Goal: Task Accomplishment & Management: Use online tool/utility

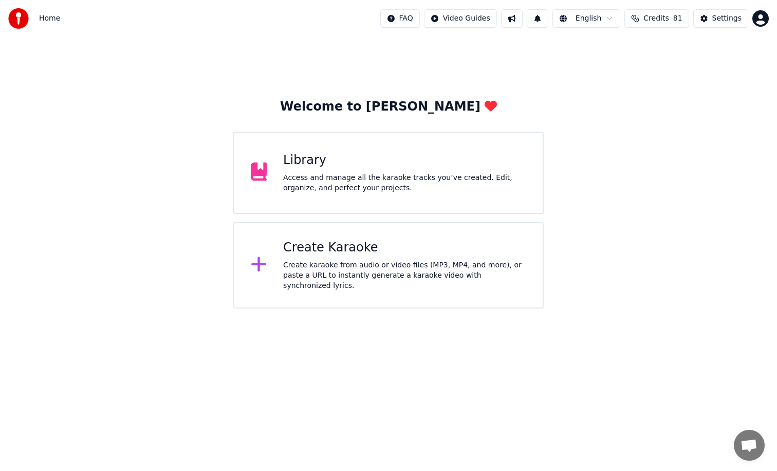
click at [347, 260] on div "Create Karaoke Create karaoke from audio or video files (MP3, MP4, and more), o…" at bounding box center [404, 264] width 243 height 51
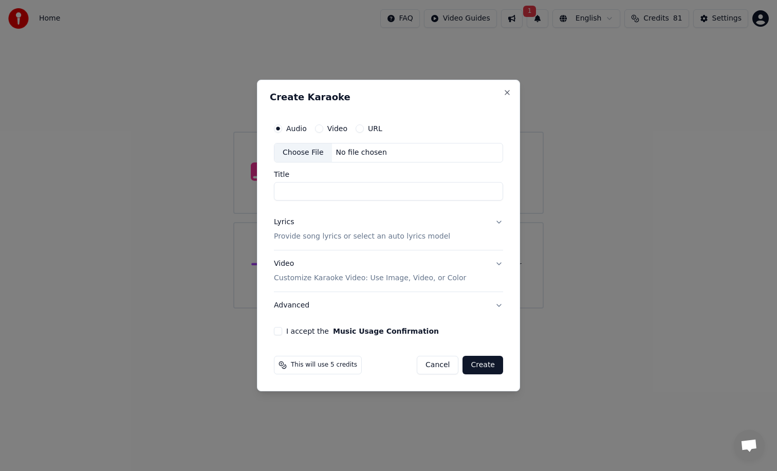
click at [318, 193] on input "Title" at bounding box center [388, 191] width 229 height 19
type input "**********"
click at [375, 238] on p "Provide song lyrics or select an auto lyrics model" at bounding box center [362, 236] width 176 height 10
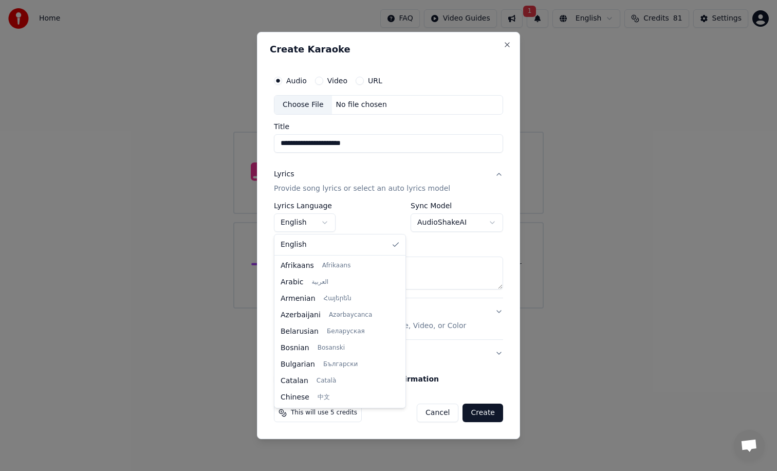
click at [318, 223] on body "**********" at bounding box center [388, 154] width 777 height 308
click at [318, 223] on div at bounding box center [388, 235] width 777 height 471
click at [318, 223] on body "**********" at bounding box center [388, 154] width 777 height 308
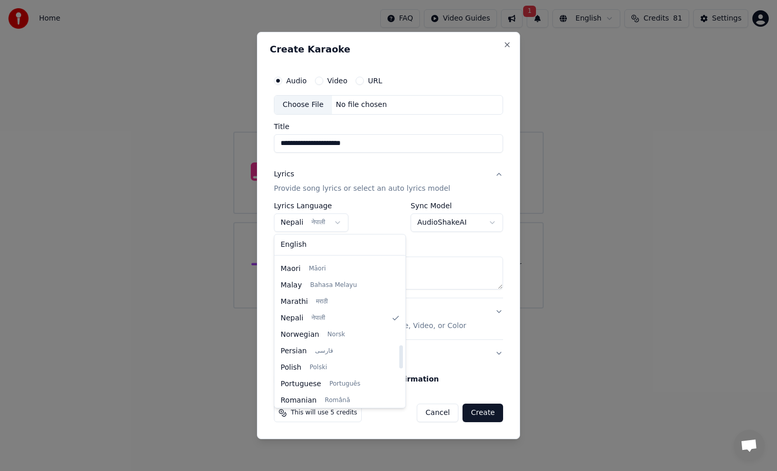
scroll to position [115, 0]
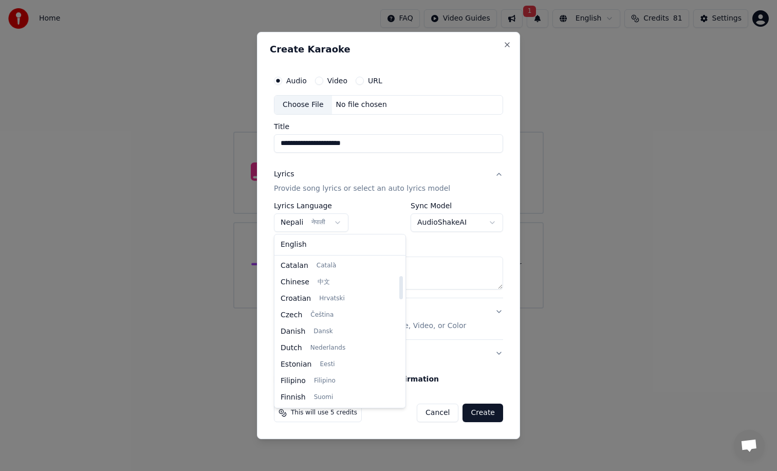
select select "**"
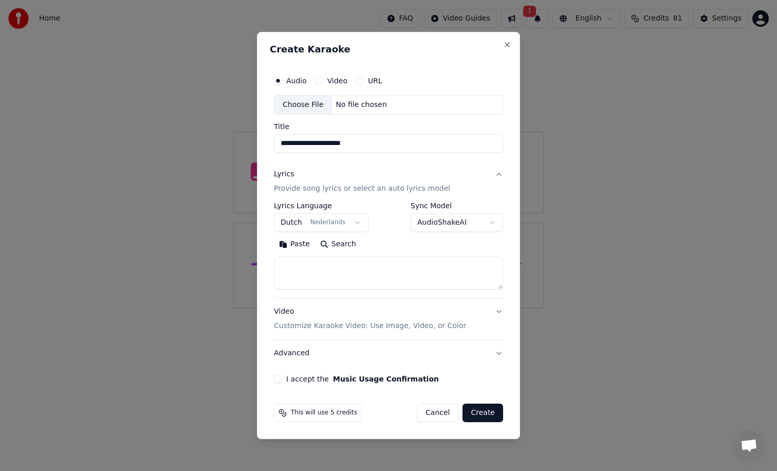
click at [438, 225] on body "**********" at bounding box center [388, 154] width 777 height 308
click at [380, 328] on p "Customize Karaoke Video: Use Image, Video, or Color" at bounding box center [370, 326] width 192 height 10
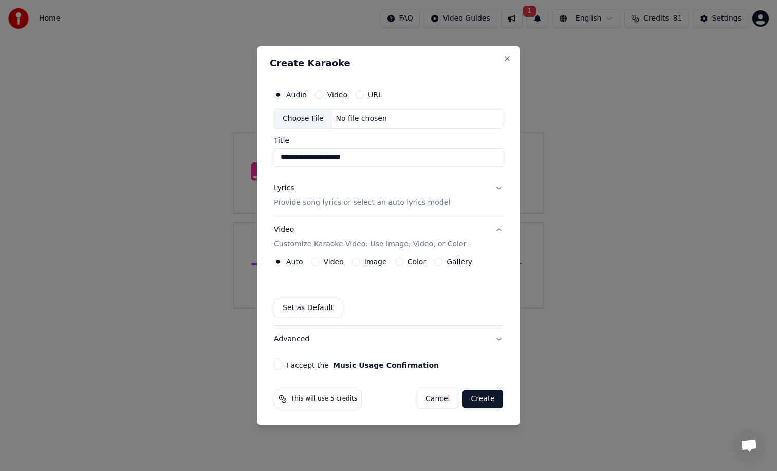
click at [324, 264] on label "Video" at bounding box center [334, 261] width 20 height 7
click at [320, 264] on button "Video" at bounding box center [315, 261] width 8 height 8
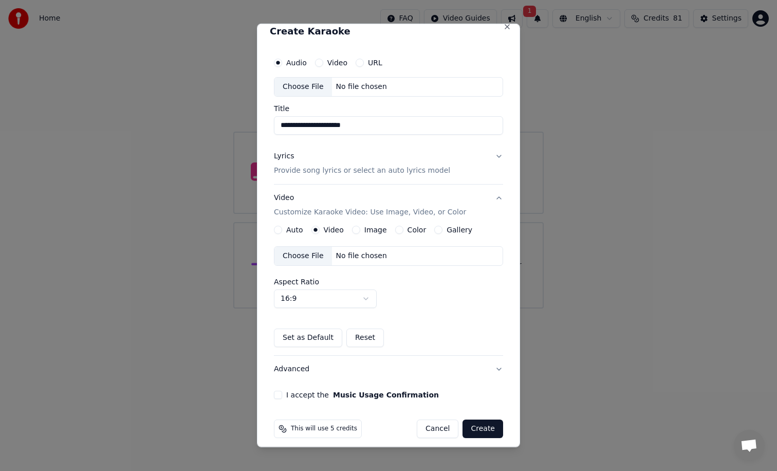
scroll to position [17, 0]
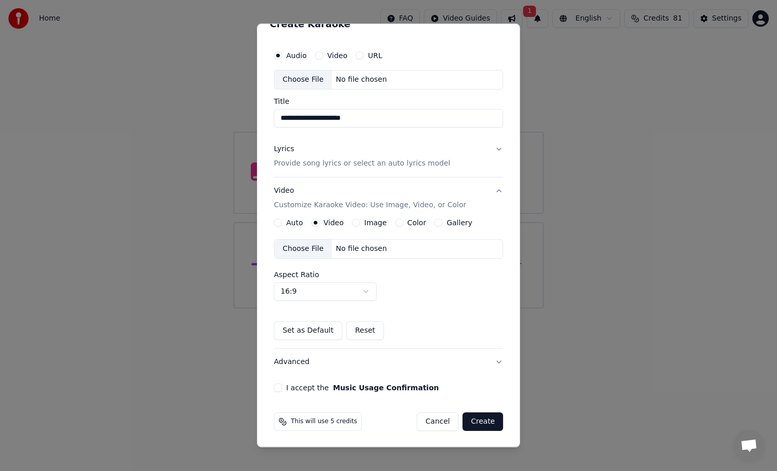
click at [301, 389] on label "I accept the Music Usage Confirmation" at bounding box center [362, 387] width 153 height 7
click at [282, 389] on button "I accept the Music Usage Confirmation" at bounding box center [278, 387] width 8 height 8
click at [488, 418] on button "Create" at bounding box center [483, 421] width 41 height 19
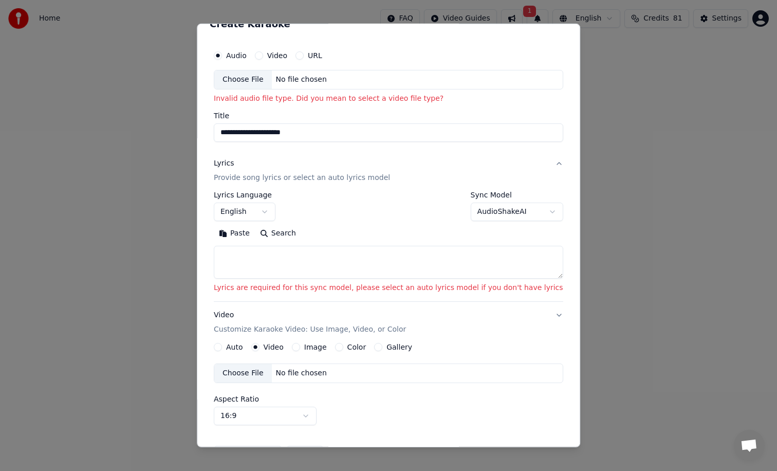
scroll to position [12, 0]
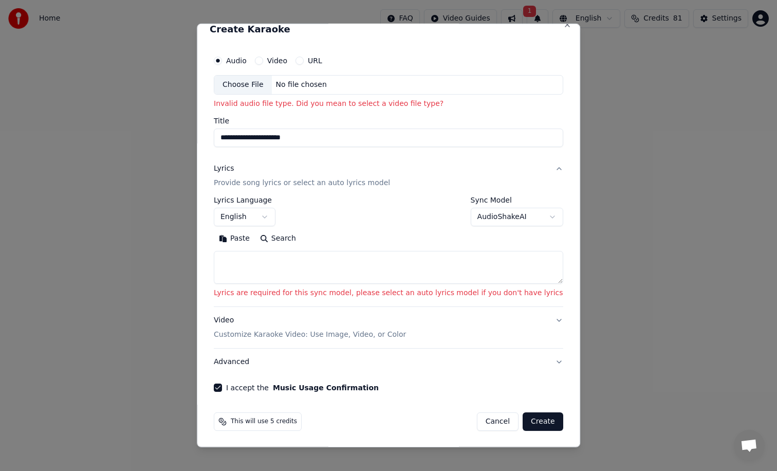
click at [330, 264] on textarea at bounding box center [388, 267] width 349 height 33
click at [255, 259] on textarea at bounding box center [388, 267] width 349 height 33
paste textarea "**********"
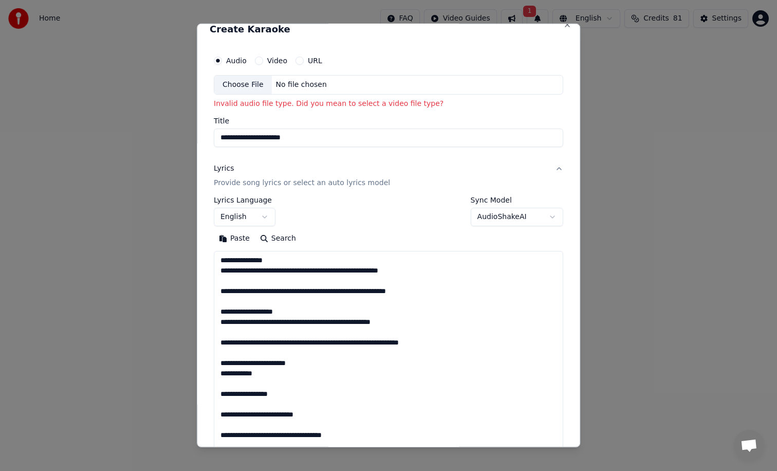
scroll to position [0, 0]
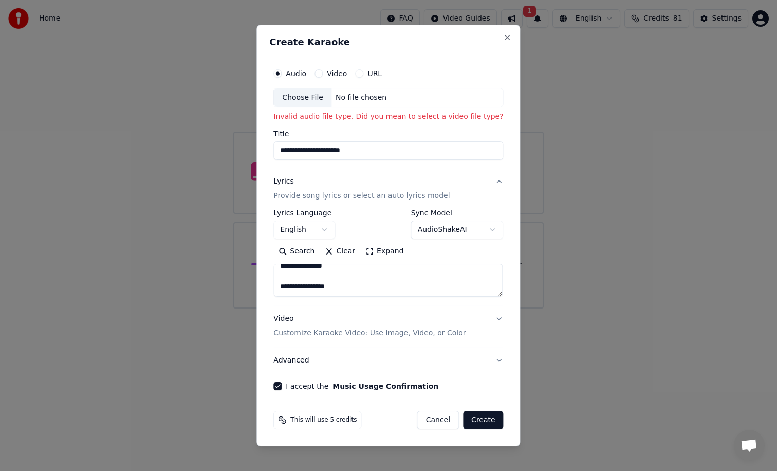
type textarea "**********"
click at [486, 420] on button "Create" at bounding box center [483, 420] width 41 height 19
select select "**"
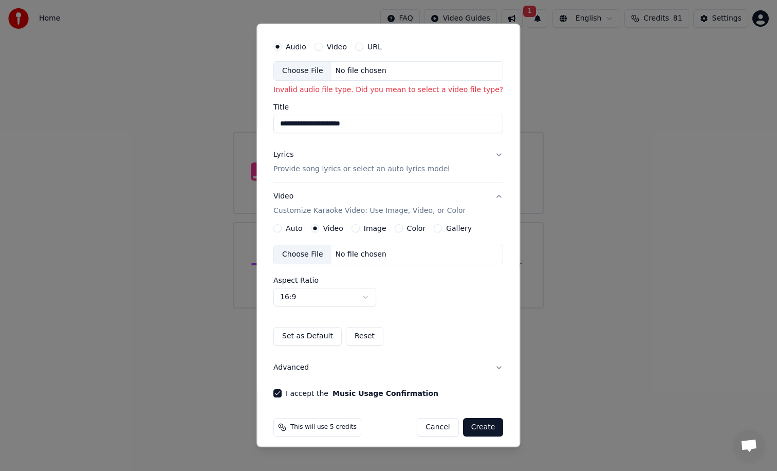
scroll to position [31, 0]
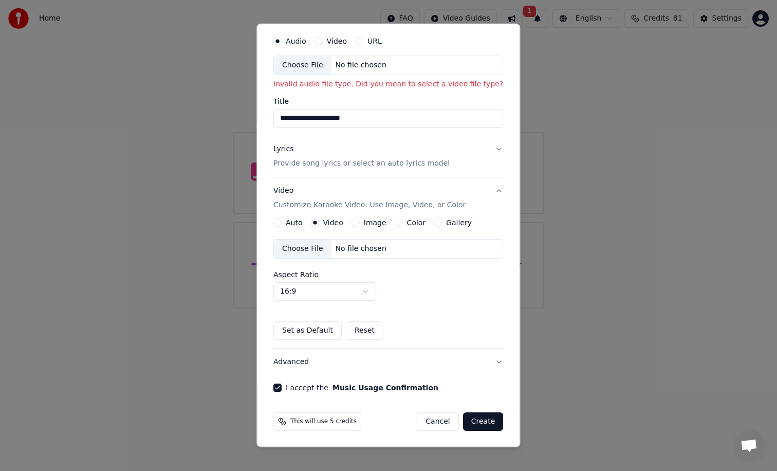
click at [306, 250] on div "Choose File" at bounding box center [303, 248] width 58 height 19
click at [338, 85] on p "Invalid audio file type. Did you mean to select a video file type?" at bounding box center [388, 84] width 230 height 10
click at [364, 86] on p "Invalid audio file type. Did you mean to select a video file type?" at bounding box center [388, 84] width 230 height 10
click at [312, 62] on div "Choose File" at bounding box center [303, 65] width 58 height 19
type input "**********"
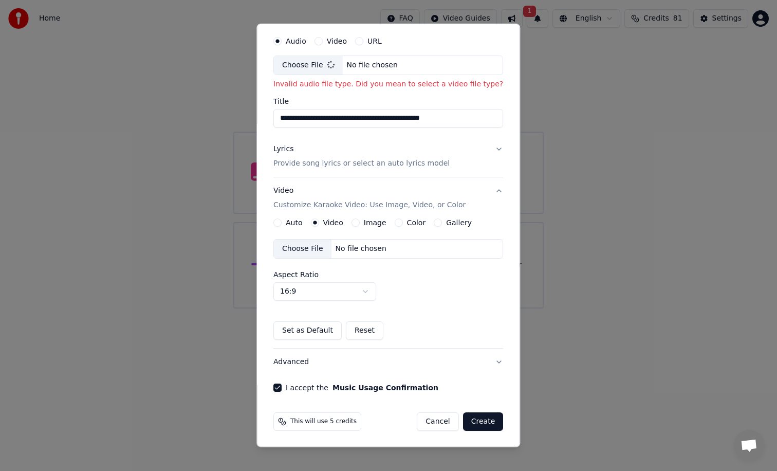
scroll to position [17, 0]
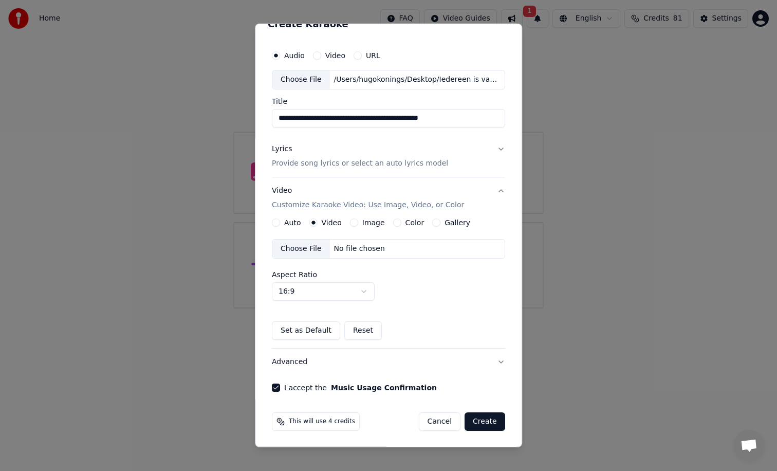
click at [487, 420] on button "Create" at bounding box center [485, 421] width 41 height 19
click at [485, 421] on button "Create" at bounding box center [485, 421] width 41 height 19
click at [332, 165] on p "Provide song lyrics or select an auto lyrics model" at bounding box center [360, 163] width 176 height 10
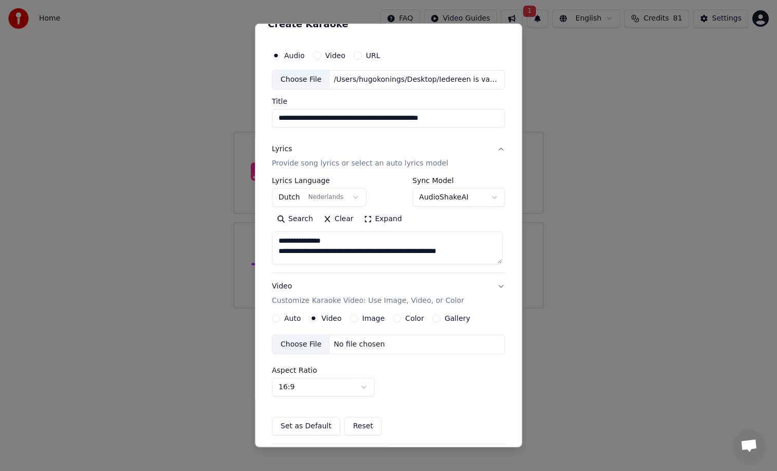
scroll to position [0, 0]
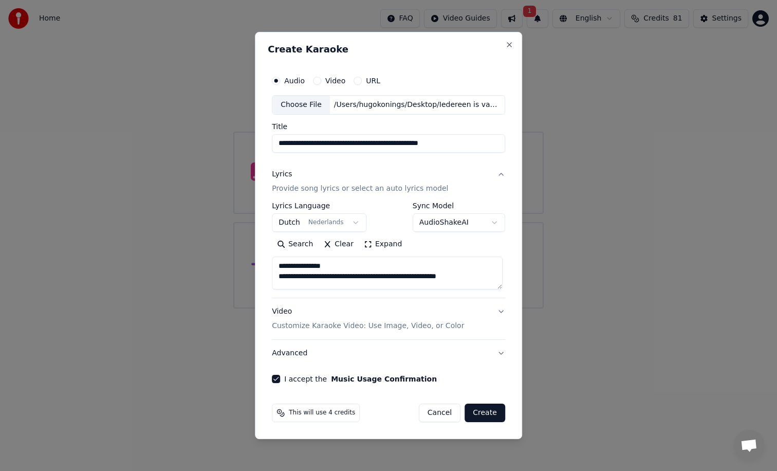
click at [492, 415] on button "Create" at bounding box center [485, 412] width 41 height 19
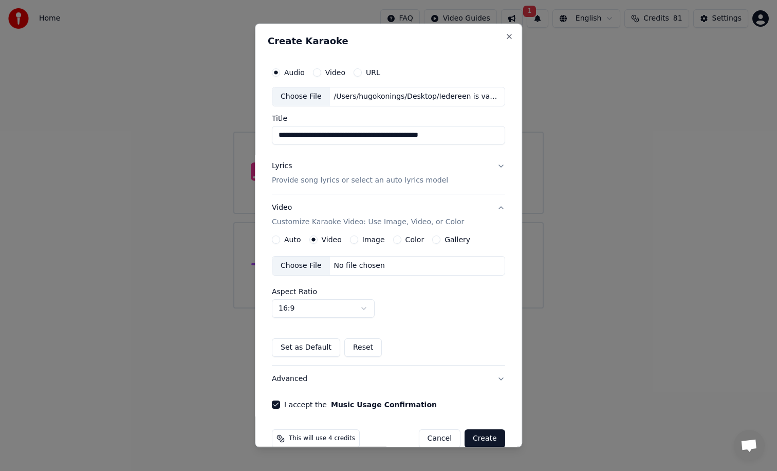
click at [491, 434] on button "Create" at bounding box center [485, 438] width 41 height 19
click at [396, 240] on button "Color" at bounding box center [397, 239] width 8 height 8
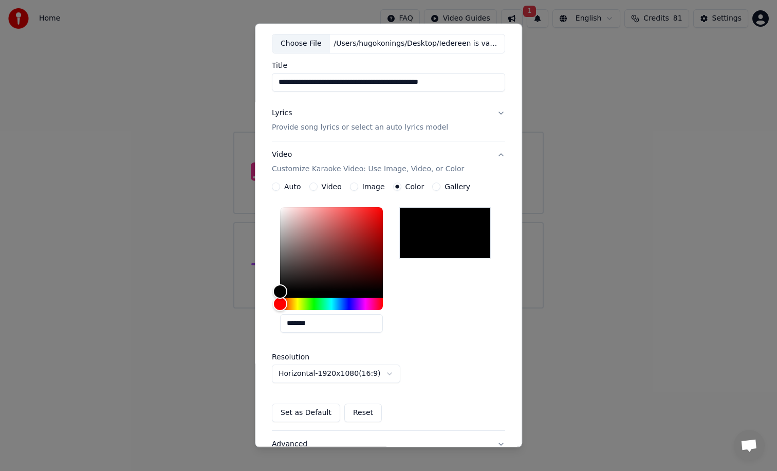
scroll to position [135, 0]
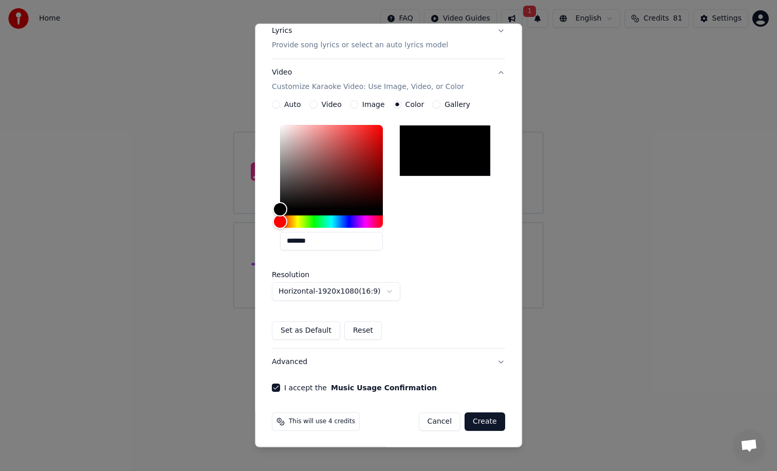
click at [482, 420] on button "Create" at bounding box center [485, 421] width 41 height 19
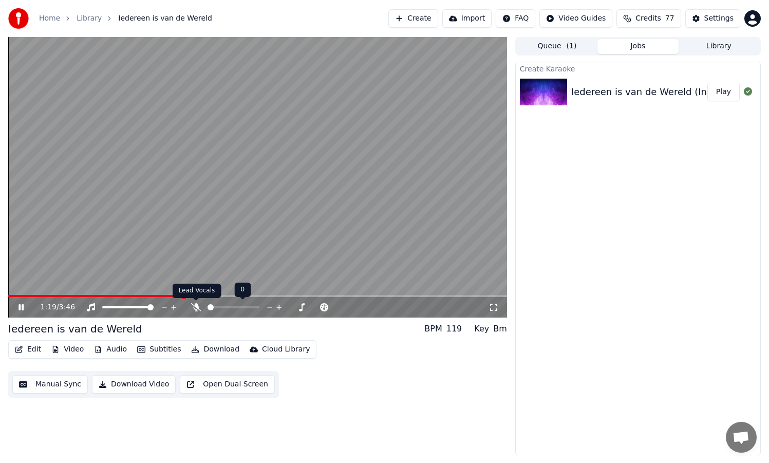
click at [195, 305] on icon at bounding box center [196, 307] width 10 height 8
click at [195, 305] on icon at bounding box center [196, 307] width 6 height 8
click at [29, 298] on div "1:29 / 3:46" at bounding box center [257, 307] width 499 height 21
click at [26, 294] on video at bounding box center [257, 177] width 499 height 281
click at [26, 297] on div "1:30 / 3:46" at bounding box center [257, 307] width 499 height 21
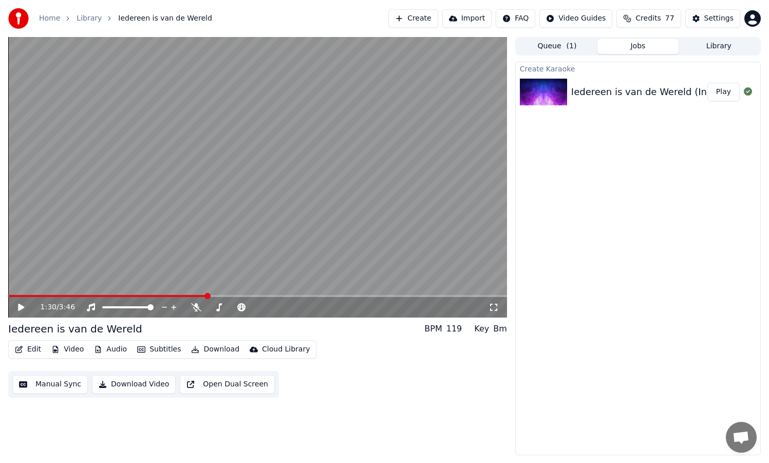
click at [19, 308] on icon at bounding box center [21, 307] width 6 height 7
click at [19, 308] on icon at bounding box center [21, 307] width 5 height 6
click at [28, 298] on span at bounding box center [31, 296] width 6 height 6
click at [17, 297] on span at bounding box center [20, 296] width 6 height 6
click at [20, 304] on icon at bounding box center [28, 307] width 24 height 8
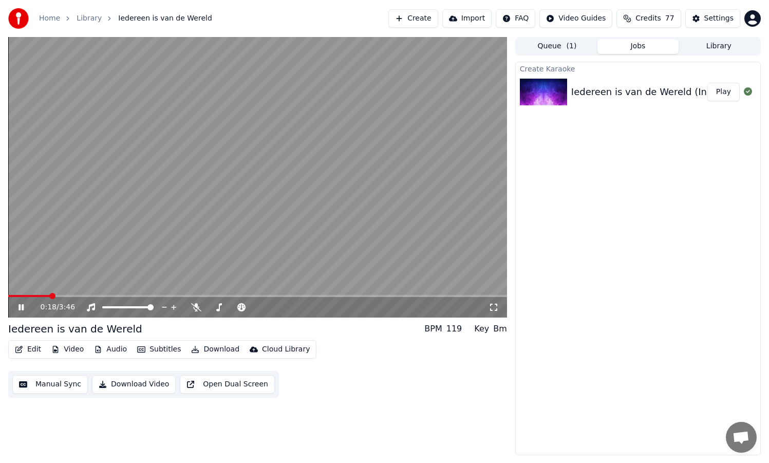
click at [169, 350] on button "Subtitles" at bounding box center [159, 349] width 52 height 14
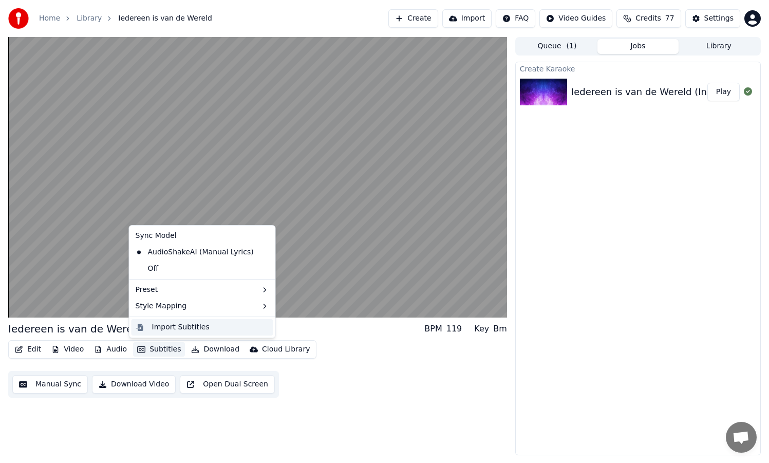
click at [173, 329] on div "Import Subtitles" at bounding box center [181, 327] width 58 height 10
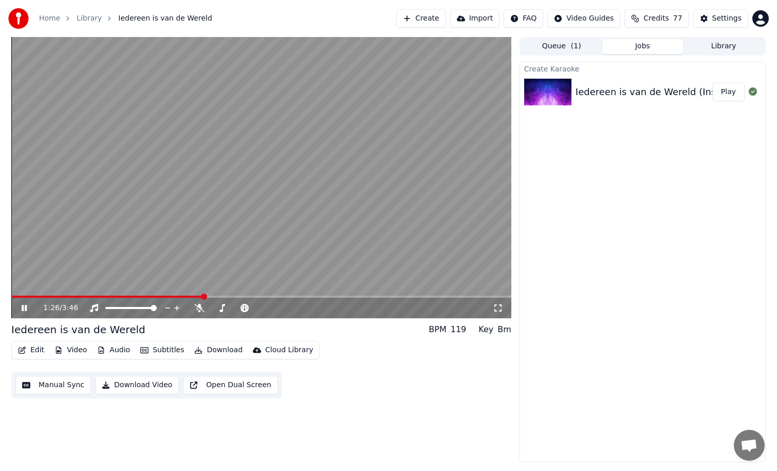
click at [23, 308] on icon at bounding box center [24, 308] width 5 height 6
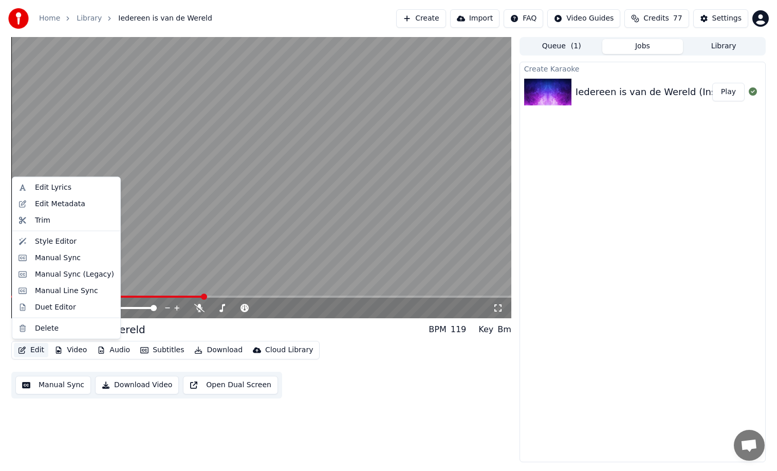
click at [39, 350] on button "Edit" at bounding box center [31, 350] width 34 height 14
click at [59, 187] on div "Edit Lyrics" at bounding box center [53, 187] width 36 height 10
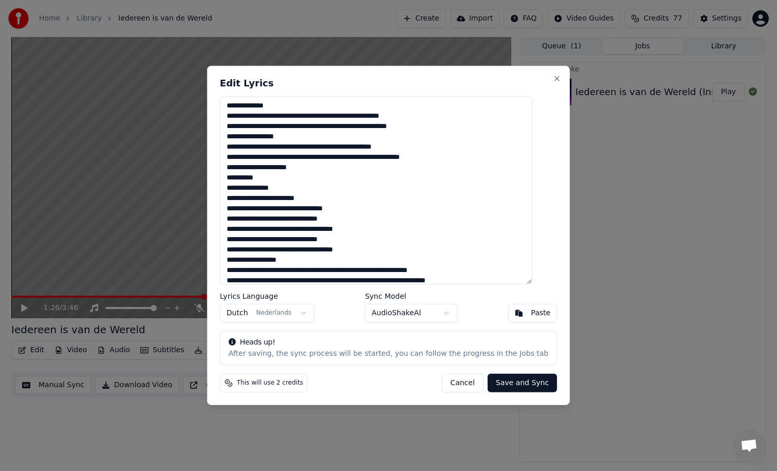
drag, startPoint x: 295, startPoint y: 279, endPoint x: 225, endPoint y: 75, distance: 216.0
click at [225, 75] on div "Edit Lyrics Lyrics Language Dutch Nederlands Sync Model AudioShakeAI Paste Head…" at bounding box center [388, 235] width 363 height 339
click at [461, 383] on button "Cancel" at bounding box center [462, 383] width 42 height 19
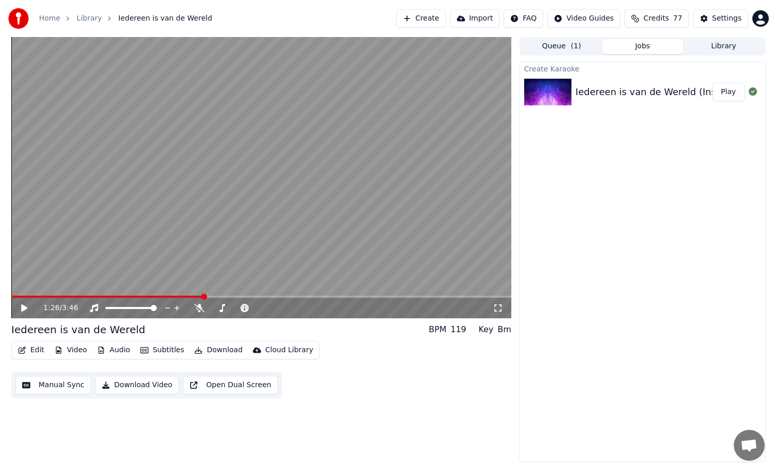
click at [171, 354] on button "Subtitles" at bounding box center [162, 350] width 52 height 14
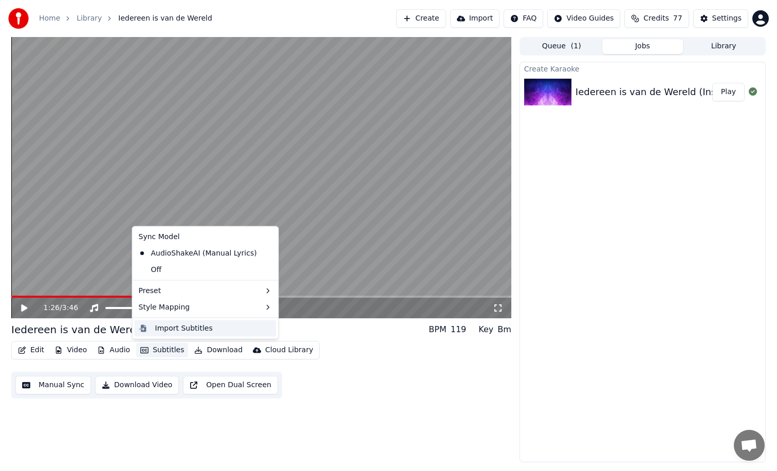
click at [186, 329] on div "Import Subtitles" at bounding box center [184, 328] width 58 height 10
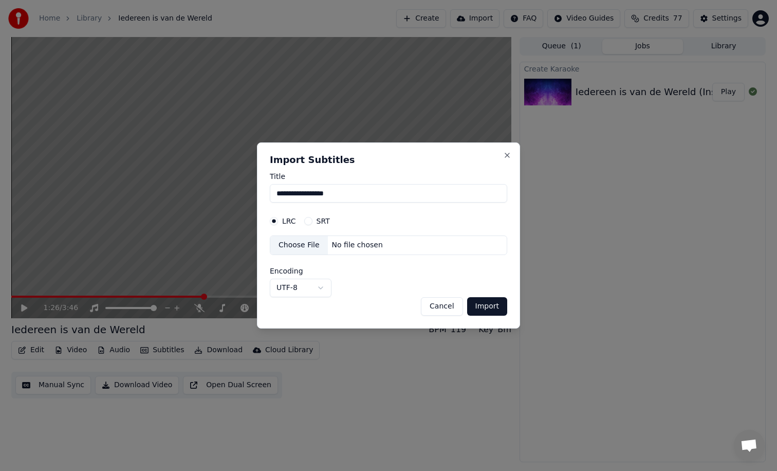
click at [309, 222] on button "SRT" at bounding box center [308, 221] width 8 height 8
click at [314, 247] on div "Choose File" at bounding box center [299, 245] width 58 height 19
select select "**********"
click at [493, 307] on button "Import" at bounding box center [487, 306] width 40 height 19
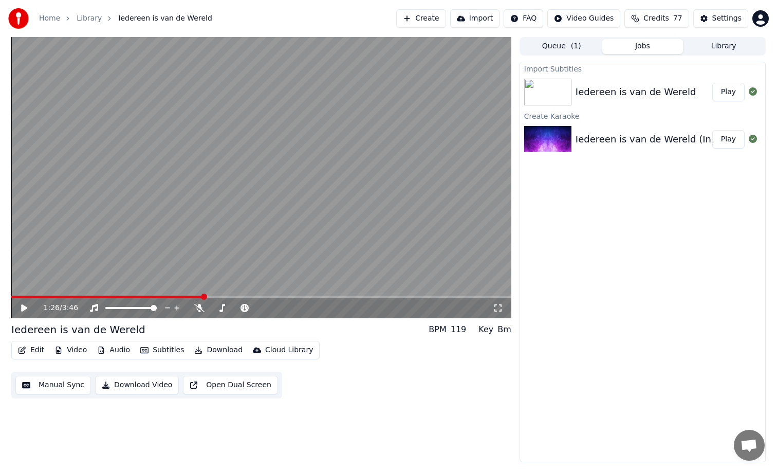
click at [14, 295] on video at bounding box center [261, 177] width 500 height 281
click at [16, 298] on div "1:27 / 3:46" at bounding box center [261, 308] width 500 height 21
click at [15, 295] on span at bounding box center [13, 296] width 5 height 2
click at [23, 309] on icon at bounding box center [24, 308] width 5 height 6
click at [171, 351] on button "Subtitles" at bounding box center [162, 350] width 52 height 14
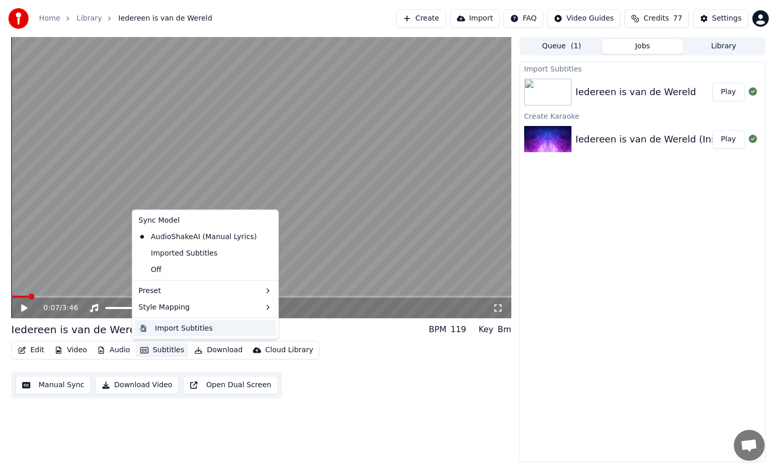
click at [174, 324] on div "Import Subtitles" at bounding box center [184, 328] width 58 height 10
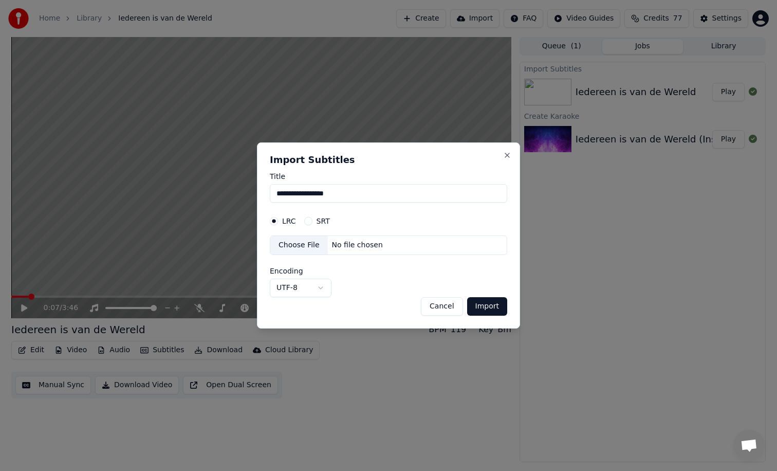
click at [308, 223] on button "SRT" at bounding box center [308, 221] width 8 height 8
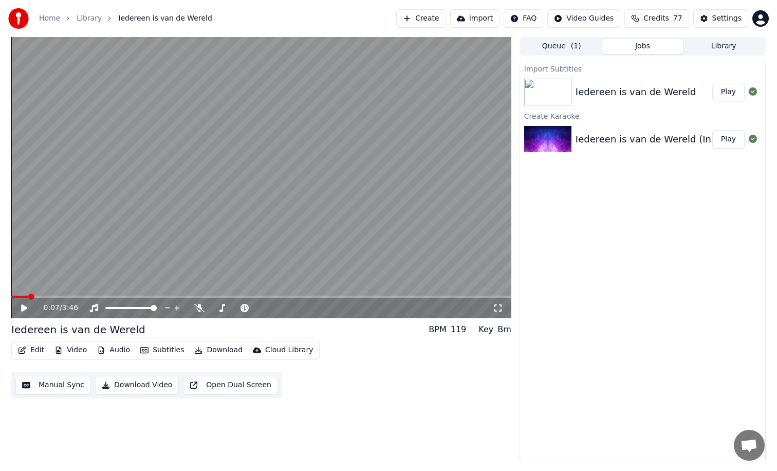
click at [590, 88] on div "Iedereen is van de Wereld" at bounding box center [636, 92] width 121 height 14
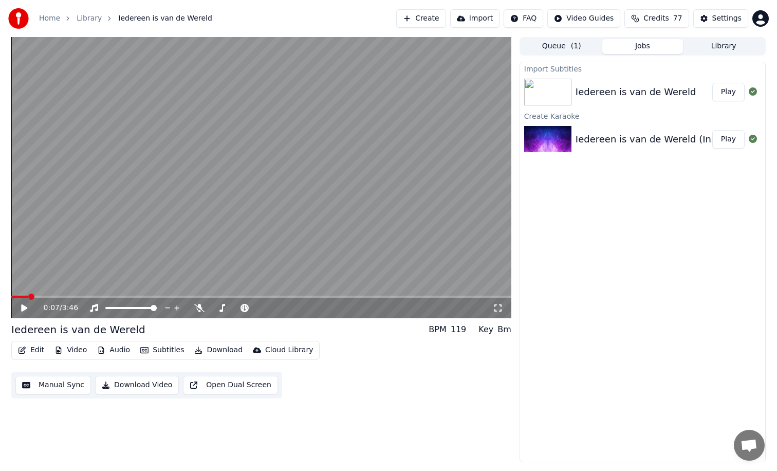
click at [731, 90] on button "Play" at bounding box center [728, 92] width 32 height 19
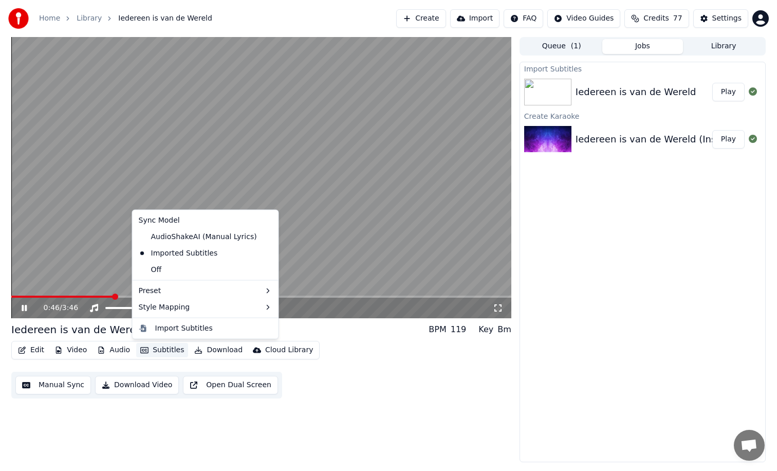
click at [163, 349] on button "Subtitles" at bounding box center [162, 350] width 52 height 14
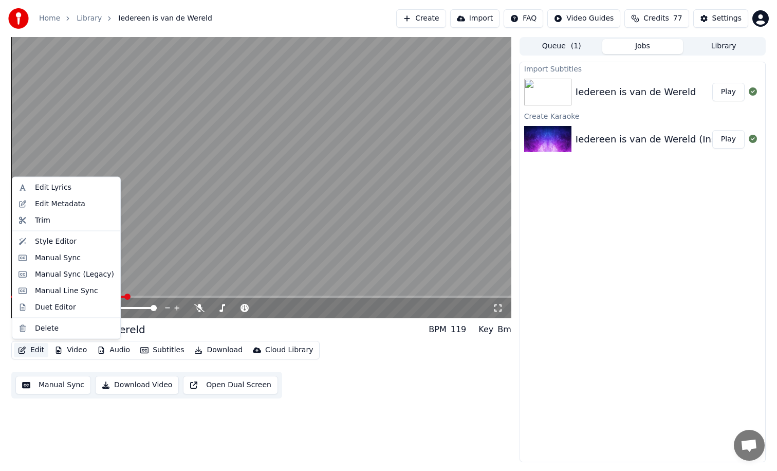
click at [27, 351] on button "Edit" at bounding box center [31, 350] width 34 height 14
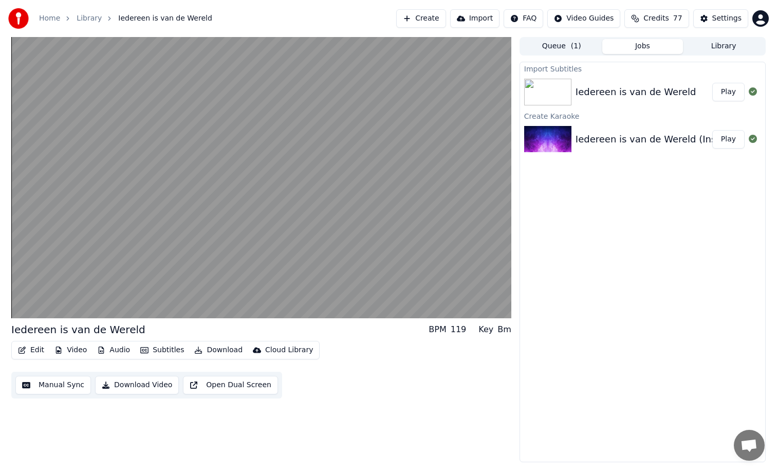
click at [28, 350] on button "Edit" at bounding box center [31, 350] width 34 height 14
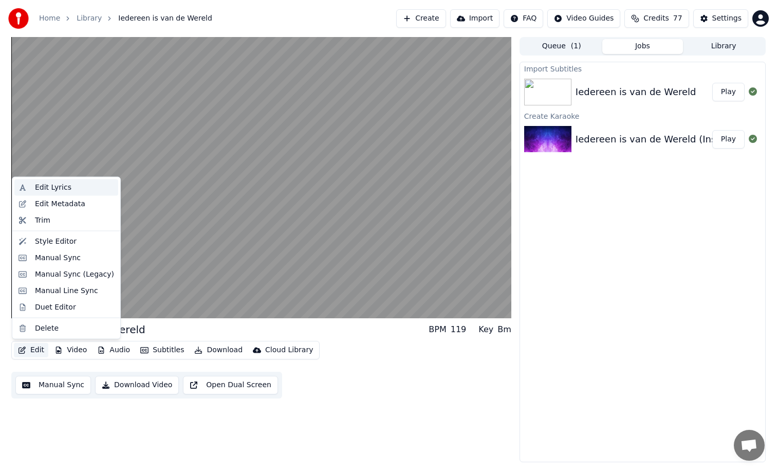
click at [65, 190] on div "Edit Lyrics" at bounding box center [53, 187] width 36 height 10
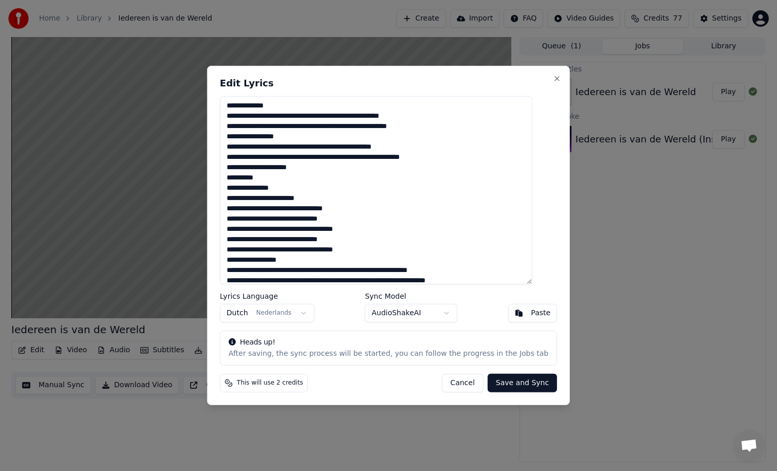
click at [456, 382] on button "Cancel" at bounding box center [462, 383] width 42 height 19
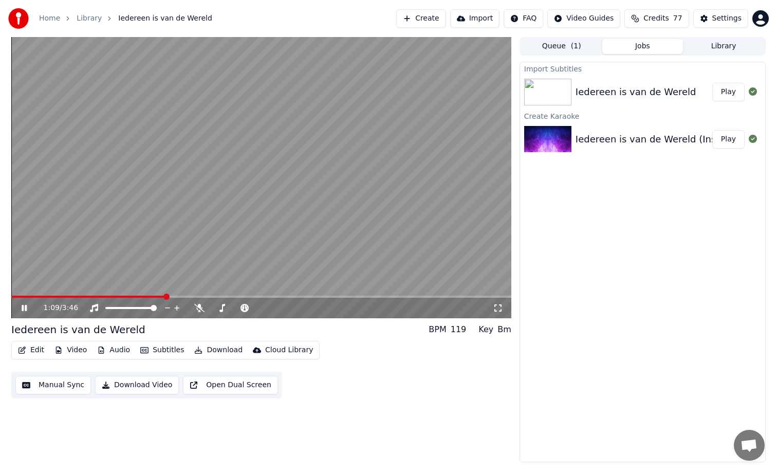
click at [22, 306] on icon at bounding box center [24, 308] width 5 height 6
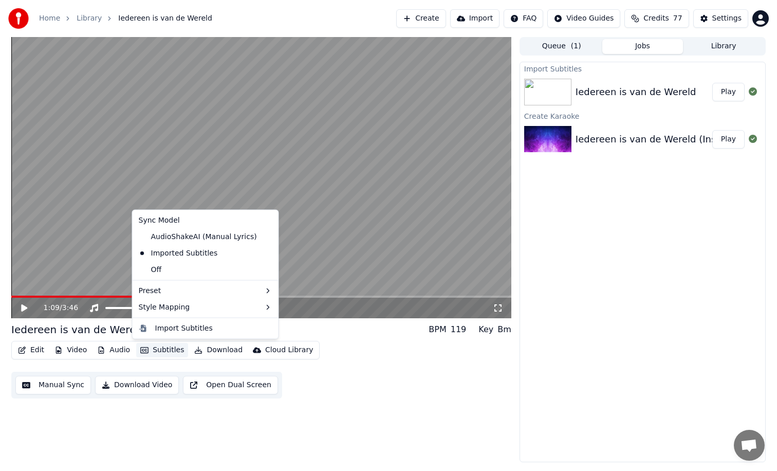
click at [170, 350] on button "Subtitles" at bounding box center [162, 350] width 52 height 14
click at [181, 325] on div "Import Subtitles" at bounding box center [184, 328] width 58 height 10
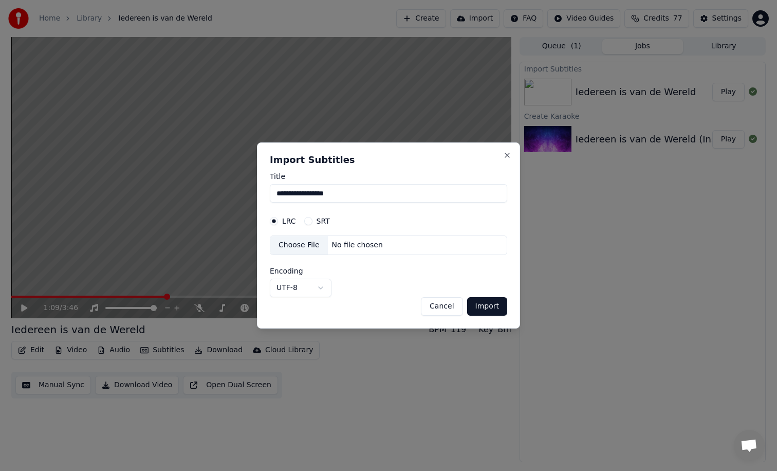
click at [306, 218] on button "SRT" at bounding box center [308, 221] width 8 height 8
click at [328, 241] on div "No file chosen" at bounding box center [357, 245] width 59 height 10
select select "**********"
click at [492, 305] on button "Import" at bounding box center [487, 306] width 40 height 19
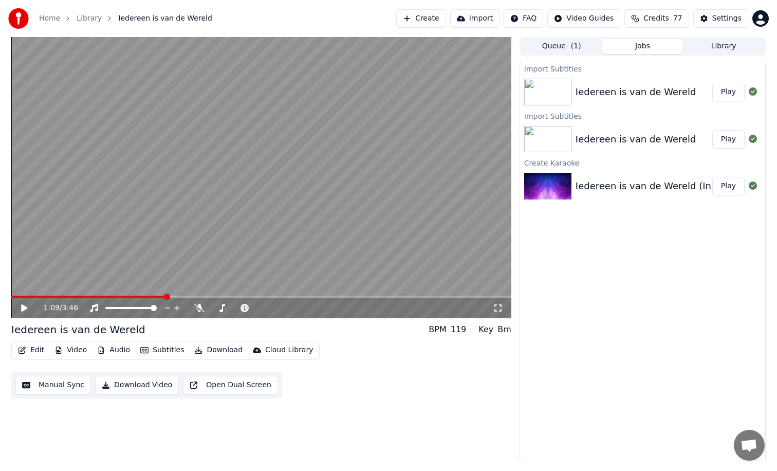
click at [727, 89] on button "Play" at bounding box center [728, 92] width 32 height 19
click at [60, 295] on video at bounding box center [261, 177] width 500 height 281
click at [55, 297] on span at bounding box center [261, 296] width 500 height 2
click at [20, 306] on icon at bounding box center [32, 308] width 24 height 8
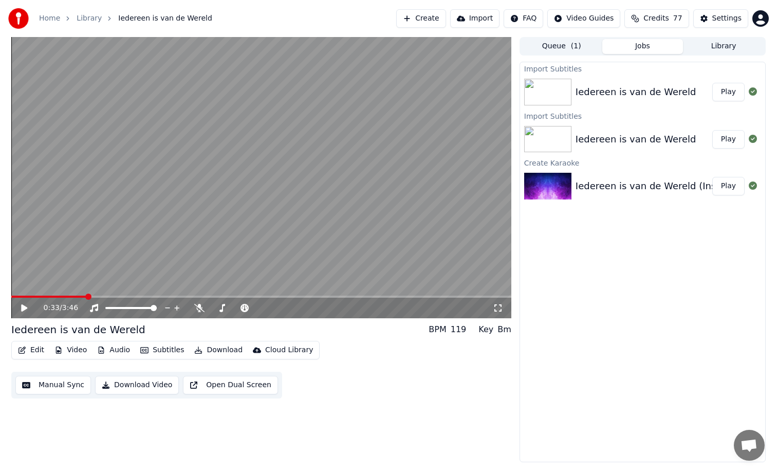
click at [36, 352] on button "Edit" at bounding box center [31, 350] width 34 height 14
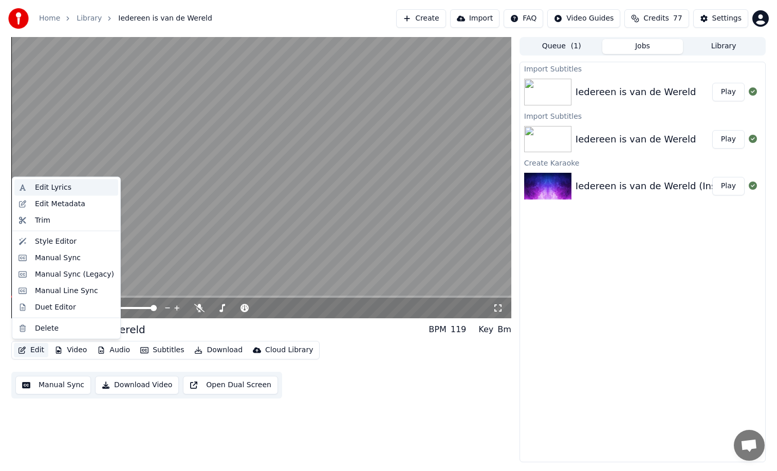
click at [61, 187] on div "Edit Lyrics" at bounding box center [53, 187] width 36 height 10
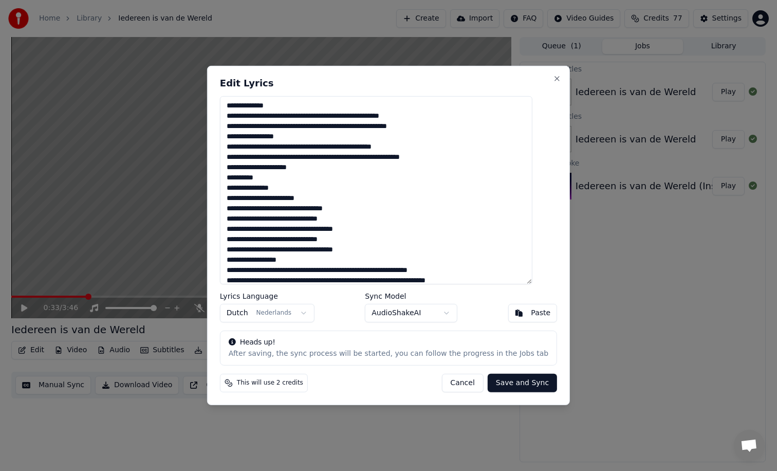
click at [276, 212] on textarea at bounding box center [376, 190] width 312 height 188
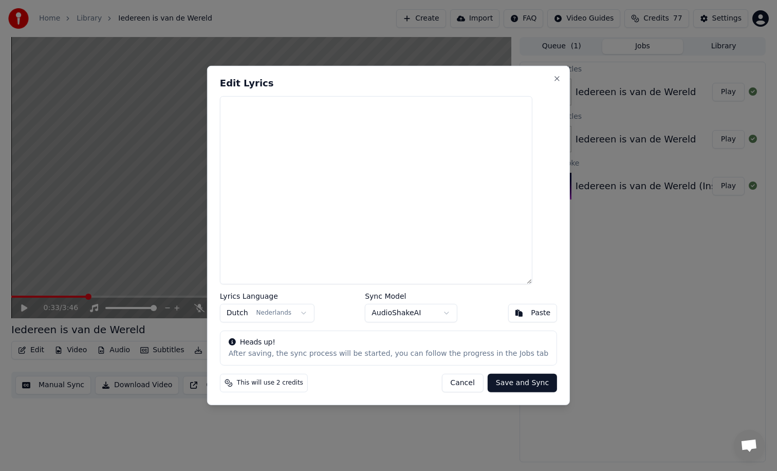
click at [501, 384] on button "Save and Sync" at bounding box center [522, 383] width 69 height 19
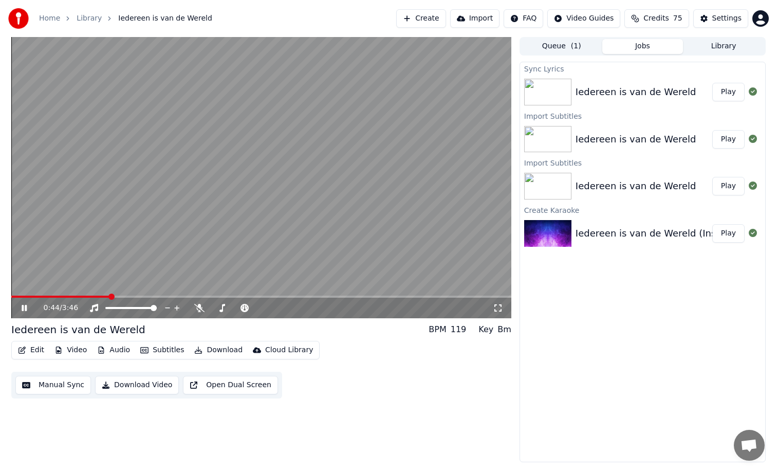
click at [599, 100] on div "Iedereen is van de Wereld Play" at bounding box center [642, 92] width 245 height 35
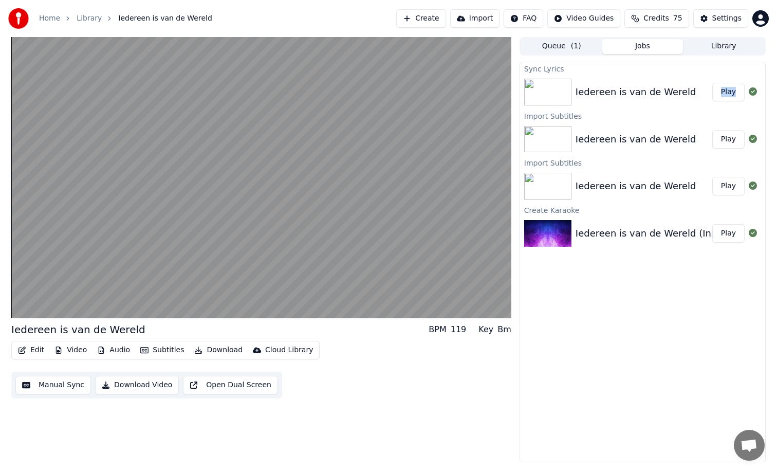
click at [733, 94] on button "Play" at bounding box center [728, 92] width 32 height 19
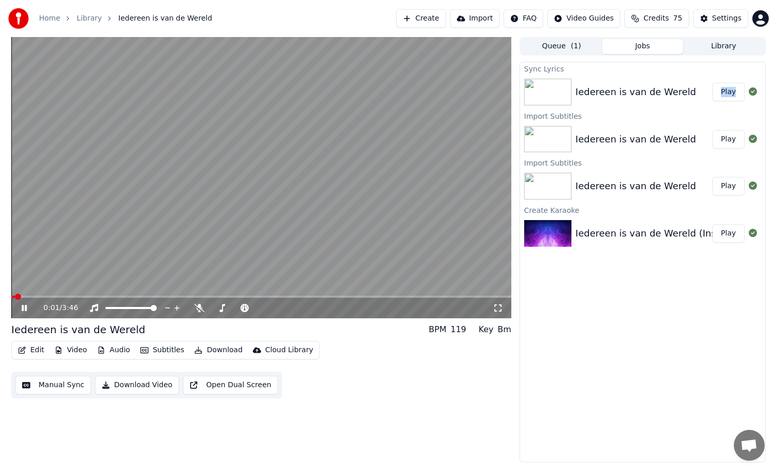
click at [64, 296] on span at bounding box center [261, 296] width 500 height 2
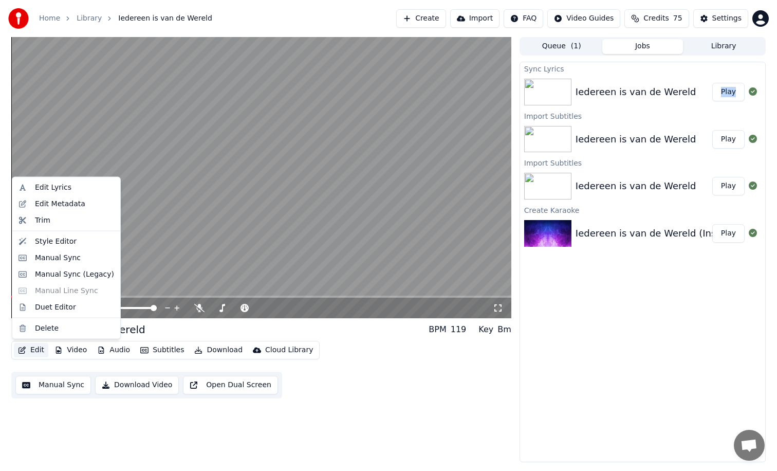
click at [41, 351] on button "Edit" at bounding box center [31, 350] width 34 height 14
click at [51, 188] on div "Edit Lyrics" at bounding box center [53, 187] width 36 height 10
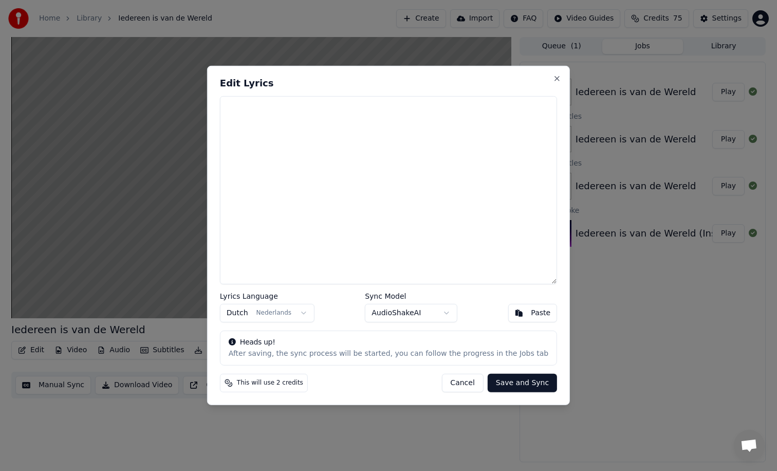
click at [457, 382] on button "Cancel" at bounding box center [462, 383] width 42 height 19
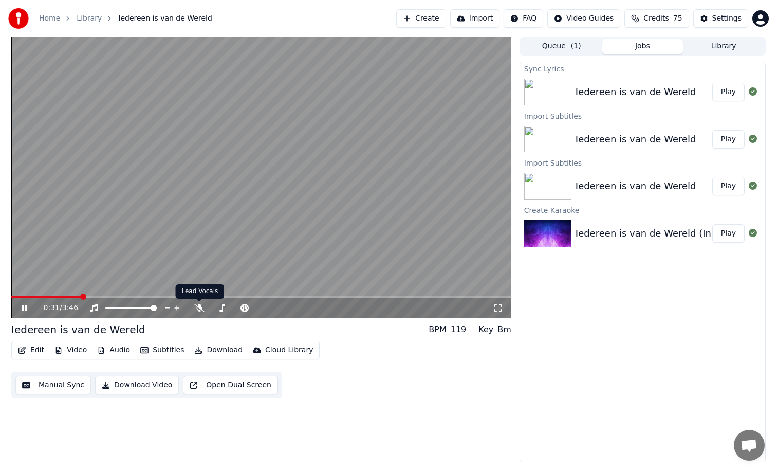
click at [225, 272] on video at bounding box center [261, 177] width 500 height 281
click at [725, 135] on button "Play" at bounding box center [728, 139] width 32 height 19
click at [237, 294] on video at bounding box center [261, 177] width 500 height 281
click at [235, 297] on span at bounding box center [261, 296] width 500 height 2
click at [22, 309] on icon at bounding box center [24, 307] width 6 height 7
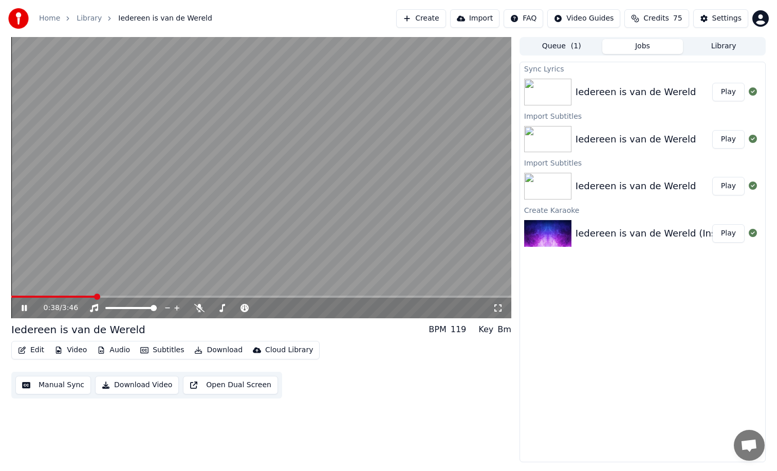
click at [95, 295] on span at bounding box center [53, 296] width 84 height 2
click at [23, 309] on icon at bounding box center [24, 308] width 5 height 6
click at [42, 293] on video at bounding box center [261, 177] width 500 height 281
click at [43, 297] on span at bounding box center [57, 296] width 93 height 2
click at [26, 308] on icon at bounding box center [24, 308] width 5 height 6
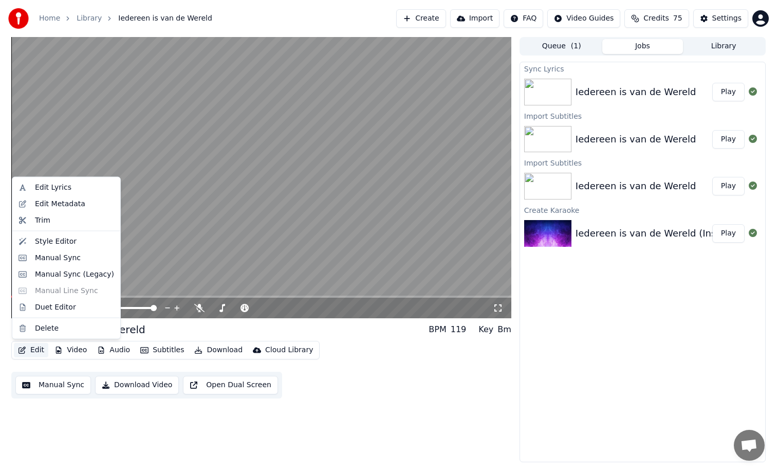
click at [36, 343] on button "Edit" at bounding box center [31, 350] width 34 height 14
click at [62, 191] on div "Edit Lyrics" at bounding box center [53, 187] width 36 height 10
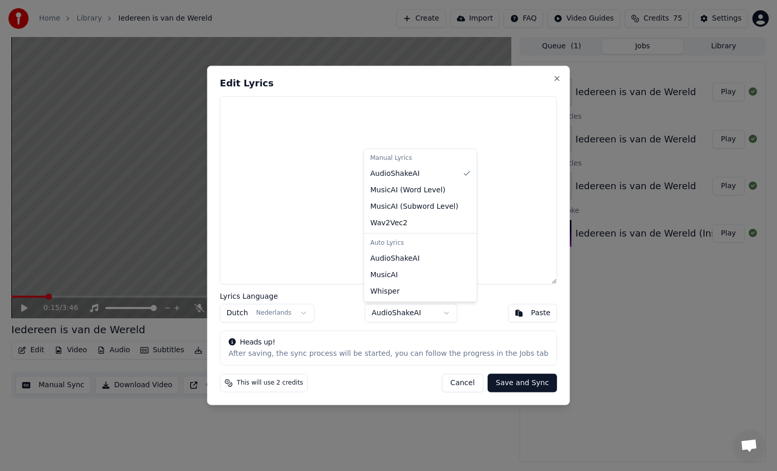
click at [418, 316] on body "Home Library Iedereen is van de Wereld Create Import FAQ Video Guides Credits 7…" at bounding box center [388, 235] width 777 height 471
click at [459, 383] on button "Cancel" at bounding box center [462, 383] width 42 height 19
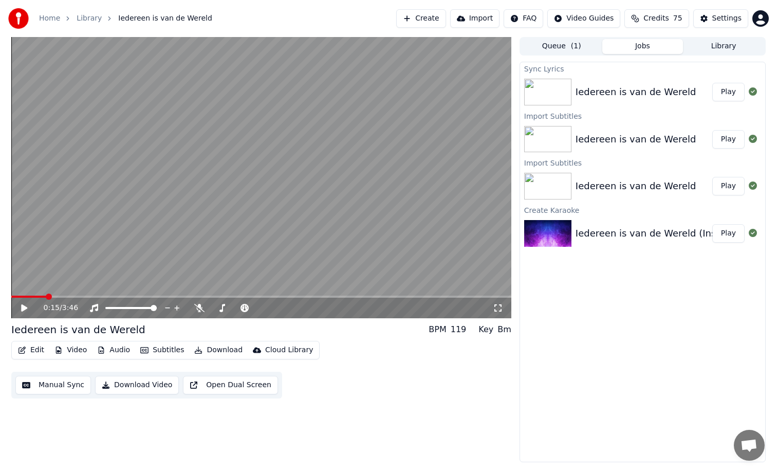
click at [585, 139] on div "Iedereen is van de Wereld" at bounding box center [636, 139] width 121 height 14
click at [216, 352] on button "Download" at bounding box center [218, 350] width 57 height 14
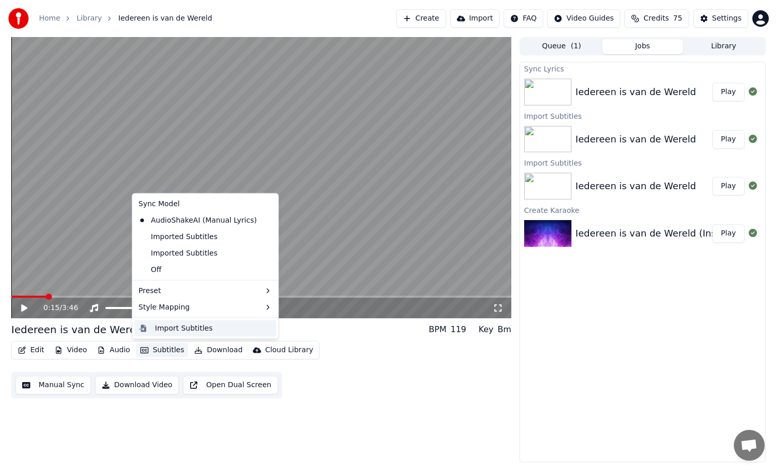
click at [194, 326] on div "Import Subtitles" at bounding box center [184, 328] width 58 height 10
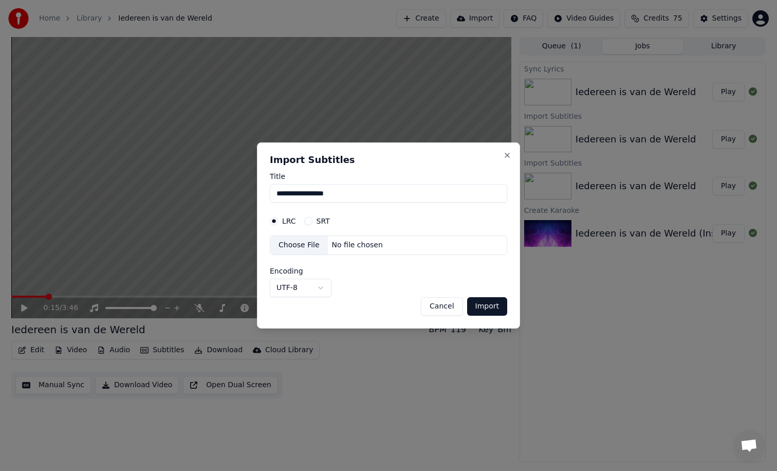
click at [309, 221] on button "SRT" at bounding box center [308, 221] width 8 height 8
click at [336, 243] on div "No file chosen" at bounding box center [357, 245] width 59 height 10
select select "**********"
click at [489, 306] on button "Import" at bounding box center [487, 306] width 40 height 19
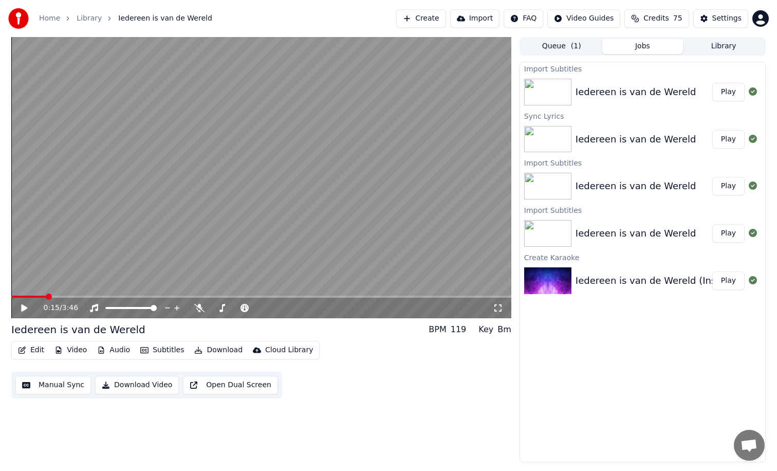
click at [722, 90] on button "Play" at bounding box center [728, 92] width 32 height 19
click at [147, 297] on span at bounding box center [261, 296] width 500 height 2
click at [24, 304] on icon at bounding box center [32, 308] width 24 height 8
click at [237, 245] on video at bounding box center [261, 177] width 500 height 281
click at [24, 308] on icon at bounding box center [32, 308] width 24 height 8
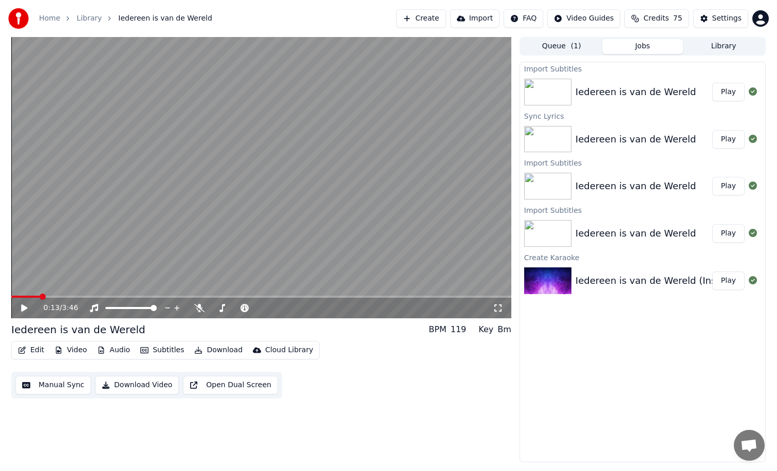
click at [40, 295] on span at bounding box center [25, 296] width 29 height 2
click at [25, 308] on icon at bounding box center [24, 307] width 6 height 7
click at [24, 304] on icon at bounding box center [32, 308] width 24 height 8
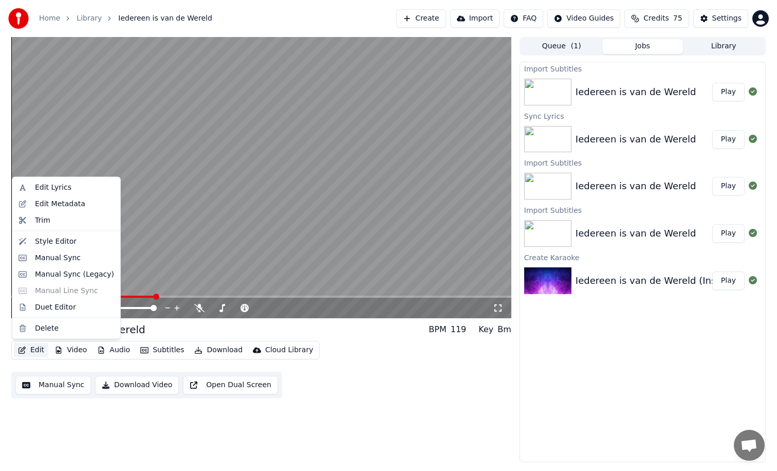
click at [38, 351] on button "Edit" at bounding box center [31, 350] width 34 height 14
click at [62, 241] on div "Style Editor" at bounding box center [56, 241] width 42 height 10
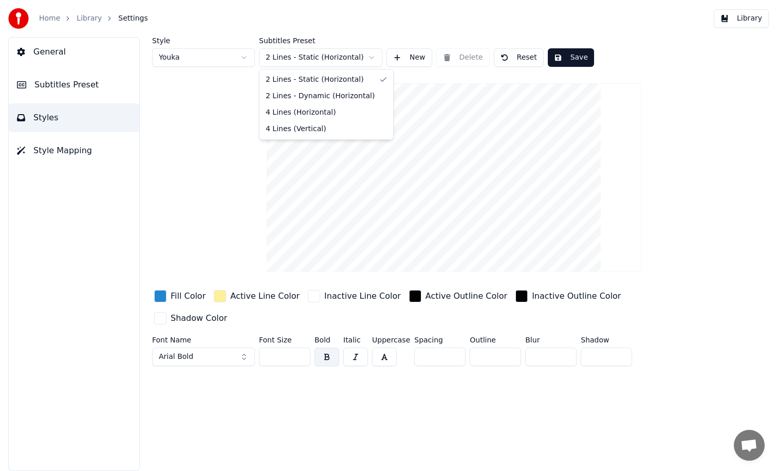
click at [342, 59] on html "Home Library Settings Library General Subtitles Preset Styles Style Mapping Sty…" at bounding box center [388, 235] width 777 height 471
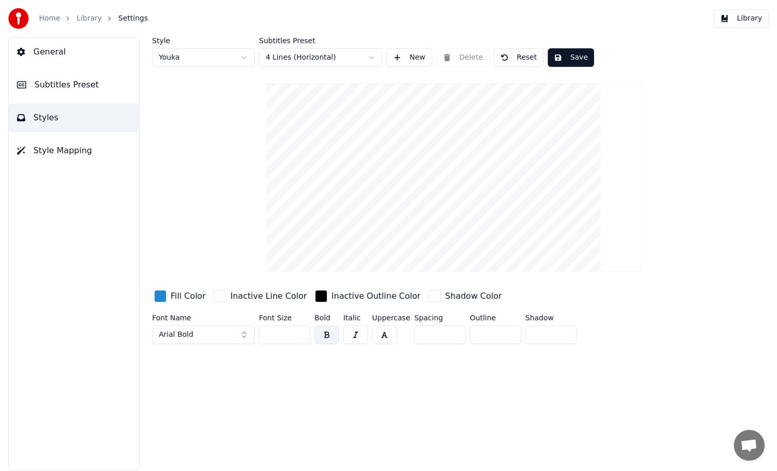
click at [577, 58] on button "Save" at bounding box center [571, 57] width 46 height 19
click at [18, 19] on img at bounding box center [18, 18] width 21 height 21
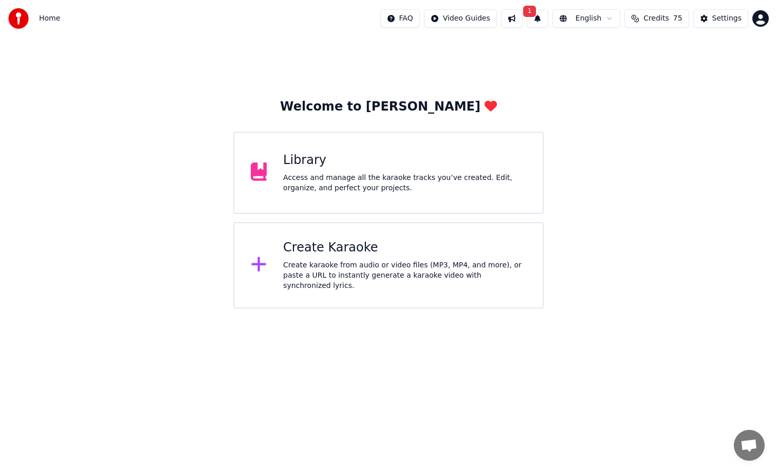
click at [534, 11] on span "1" at bounding box center [529, 11] width 13 height 11
click at [520, 18] on button at bounding box center [512, 18] width 22 height 19
click at [328, 182] on div "Access and manage all the karaoke tracks you’ve created. Edit, organize, and pe…" at bounding box center [404, 183] width 243 height 21
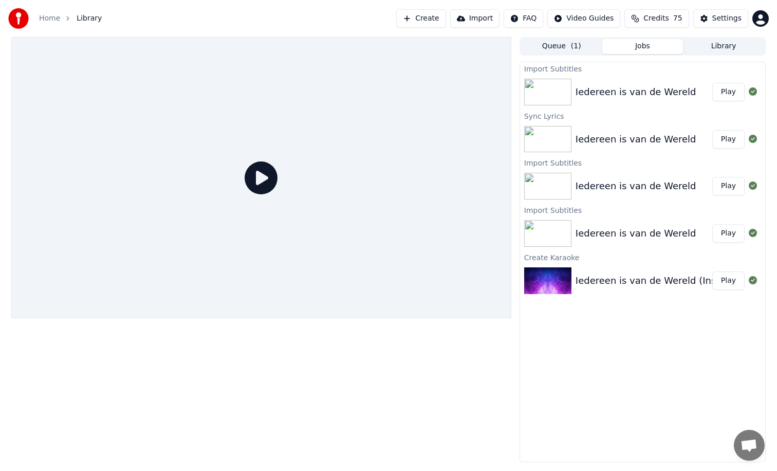
click at [613, 95] on div "Iedereen is van de Wereld" at bounding box center [636, 92] width 121 height 14
click at [725, 88] on button "Play" at bounding box center [728, 92] width 32 height 19
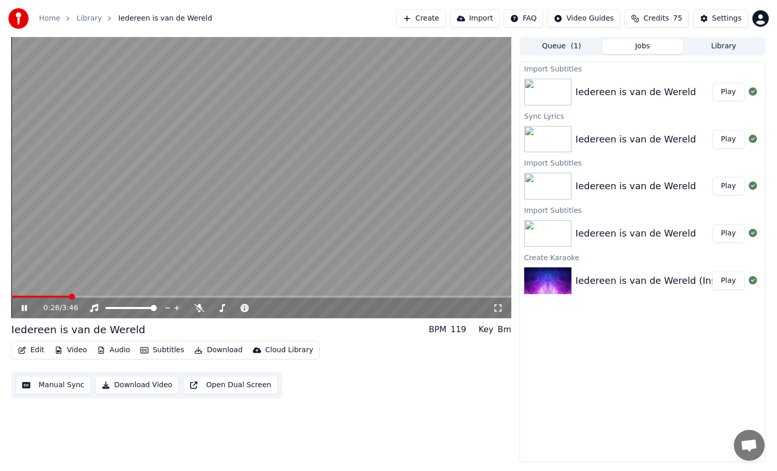
drag, startPoint x: 346, startPoint y: 10, endPoint x: 454, endPoint y: 11, distance: 107.9
click at [454, 11] on div "Home Library Iedereen is van de Wereld Create Import FAQ Video Guides Credits 7…" at bounding box center [388, 18] width 777 height 37
drag, startPoint x: 315, startPoint y: 19, endPoint x: 339, endPoint y: 18, distance: 24.7
click at [339, 18] on div "Home Library Iedereen is van de Wereld Create Import FAQ Video Guides Credits 7…" at bounding box center [388, 18] width 777 height 37
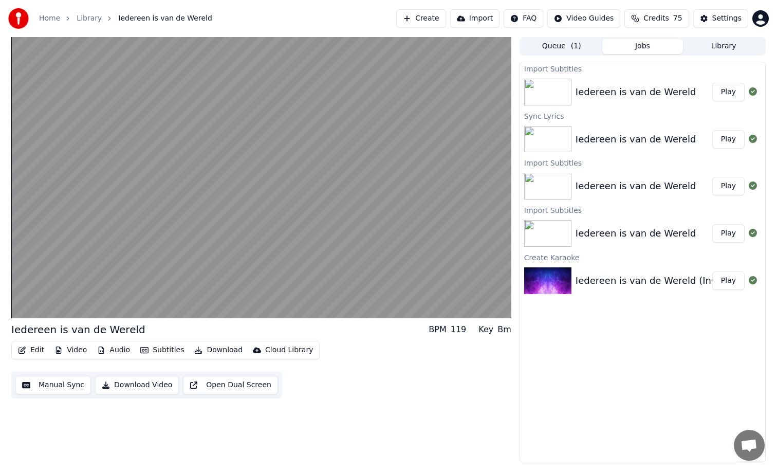
click at [729, 91] on button "Play" at bounding box center [728, 92] width 32 height 19
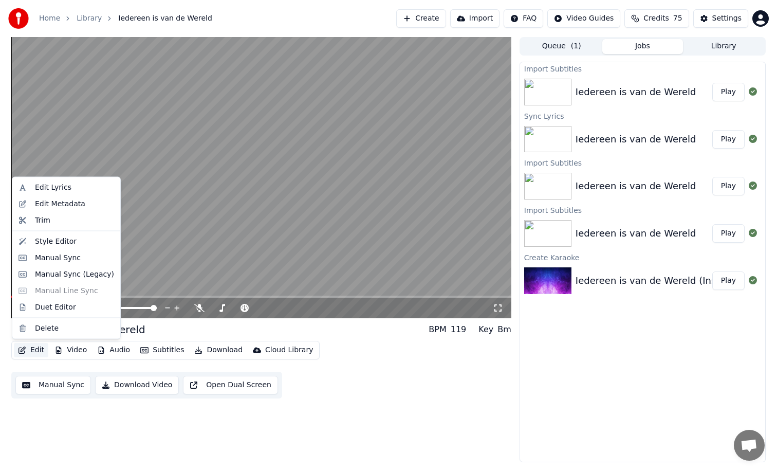
click at [32, 349] on button "Edit" at bounding box center [31, 350] width 34 height 14
click at [44, 186] on div "Edit Lyrics" at bounding box center [53, 187] width 36 height 10
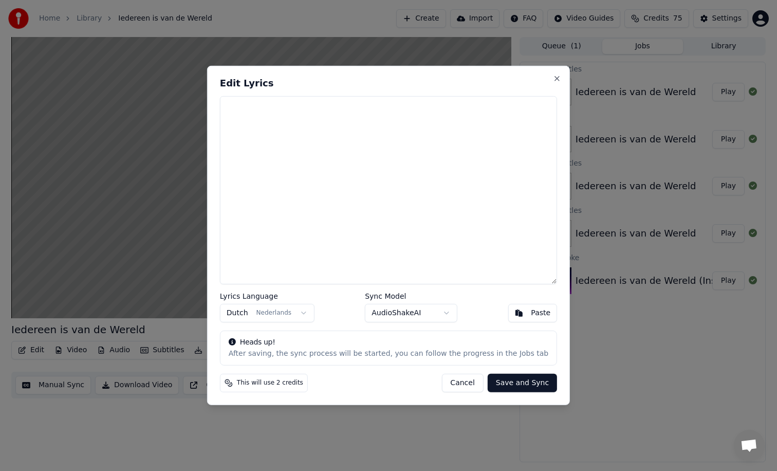
click at [449, 381] on button "Cancel" at bounding box center [462, 383] width 42 height 19
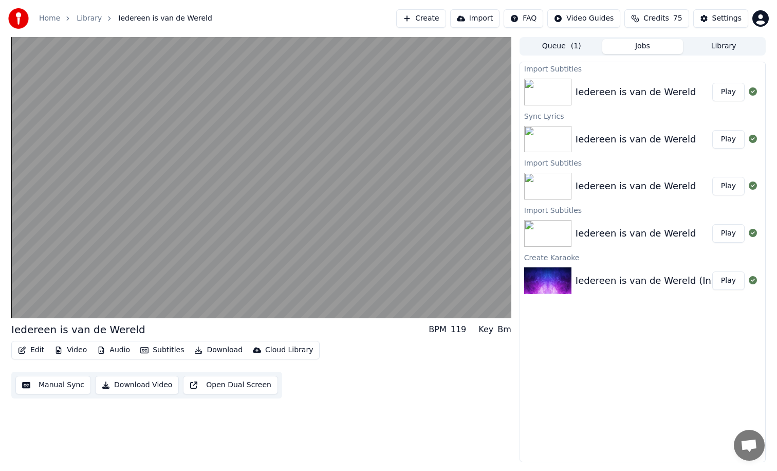
click at [35, 349] on button "Edit" at bounding box center [31, 350] width 34 height 14
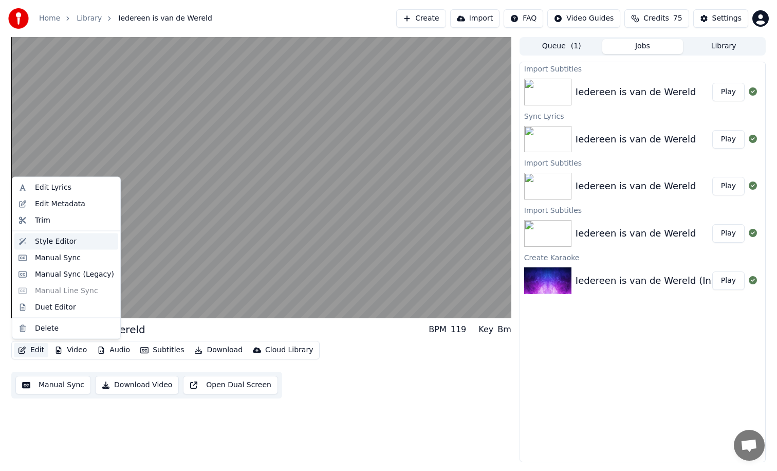
click at [59, 240] on div "Style Editor" at bounding box center [56, 241] width 42 height 10
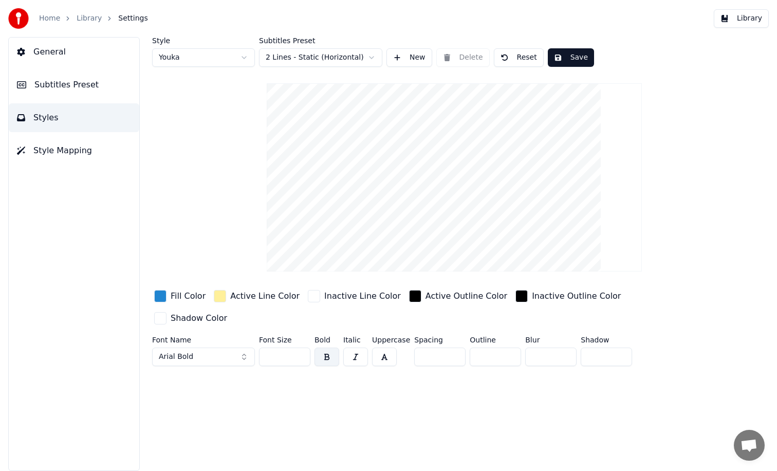
click at [286, 59] on html "Home Library Settings Library General Subtitles Preset Styles Style Mapping Sty…" at bounding box center [388, 235] width 777 height 471
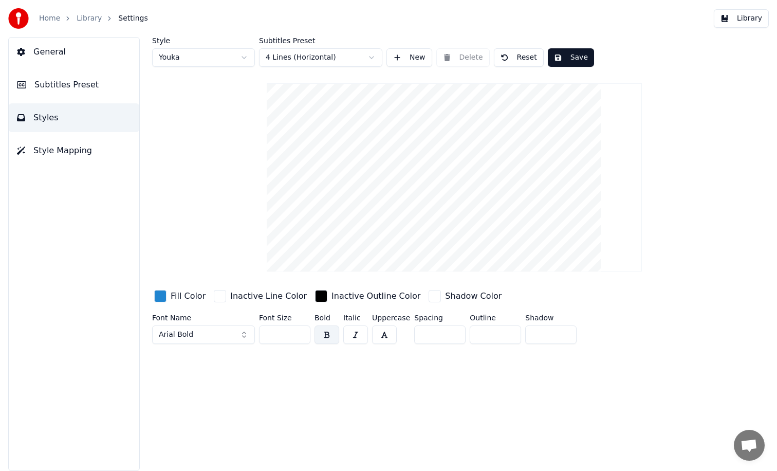
click at [552, 58] on button "Save" at bounding box center [571, 57] width 46 height 19
click at [572, 60] on button "Done" at bounding box center [572, 57] width 48 height 19
click at [572, 60] on button "Save" at bounding box center [571, 57] width 46 height 19
click at [732, 19] on button "Library" at bounding box center [741, 18] width 55 height 19
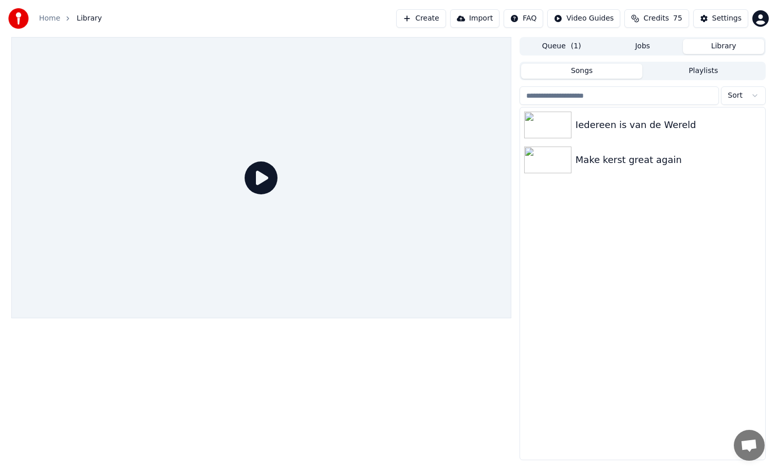
click at [264, 179] on icon at bounding box center [261, 177] width 33 height 33
click at [258, 174] on icon at bounding box center [261, 177] width 33 height 33
click at [619, 130] on div "Iedereen is van de Wereld" at bounding box center [663, 125] width 175 height 14
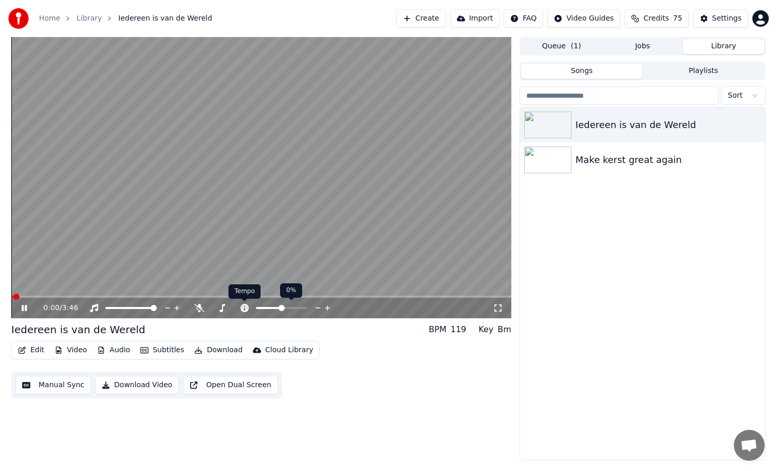
click at [230, 297] on div "Tempo Tempo" at bounding box center [245, 291] width 32 height 14
click at [205, 297] on span at bounding box center [261, 296] width 500 height 2
click at [178, 298] on div "1:28 / 3:46" at bounding box center [261, 308] width 500 height 21
click at [159, 296] on span at bounding box center [85, 296] width 148 height 2
click at [127, 298] on div "1:07 / 3:46" at bounding box center [261, 308] width 500 height 21
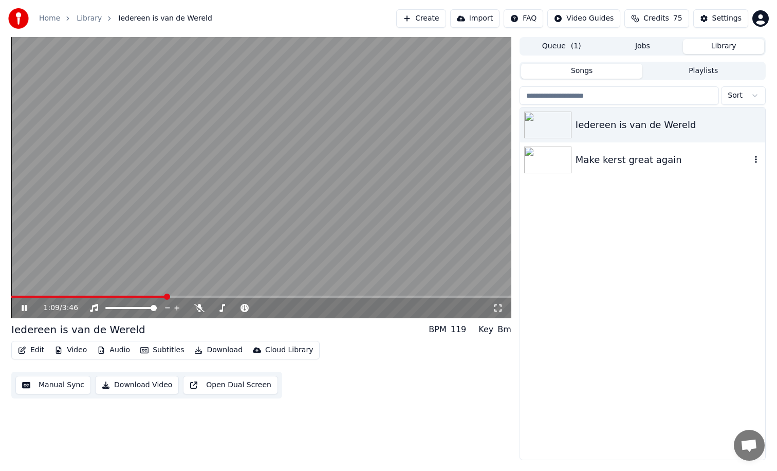
click at [593, 156] on div "Make kerst great again" at bounding box center [663, 160] width 175 height 14
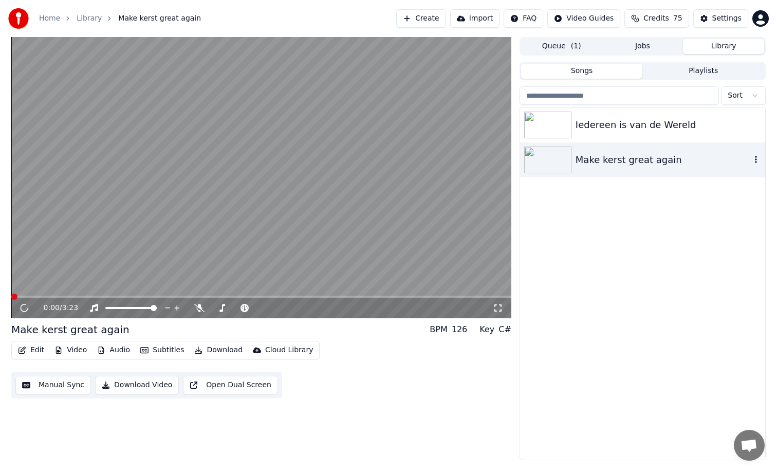
click at [593, 156] on div "Make kerst great again" at bounding box center [663, 160] width 175 height 14
click at [583, 127] on div "Iedereen is van de Wereld" at bounding box center [663, 125] width 175 height 14
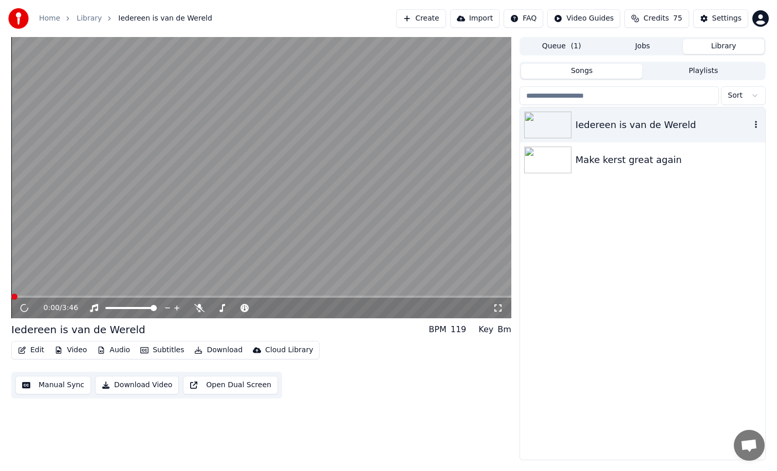
click at [583, 127] on div "Iedereen is van de Wereld" at bounding box center [663, 125] width 175 height 14
click at [578, 48] on span "( 1 )" at bounding box center [576, 46] width 10 height 10
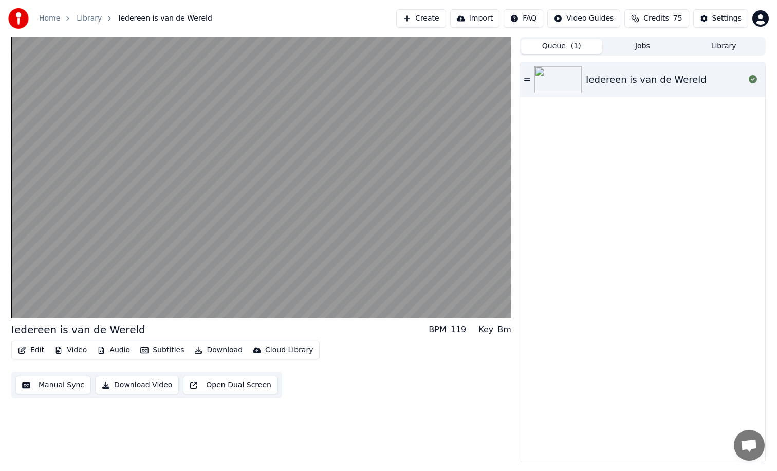
click at [595, 73] on div "Iedereen is van de Wereld" at bounding box center [646, 79] width 121 height 14
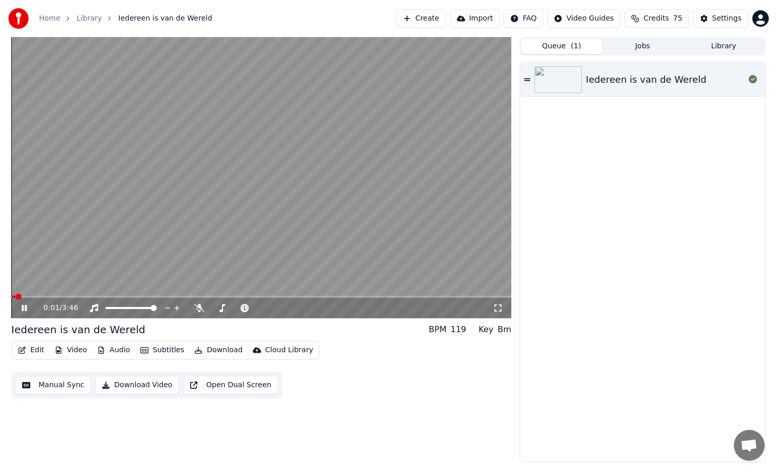
click at [172, 297] on span at bounding box center [261, 296] width 500 height 2
drag, startPoint x: 238, startPoint y: 8, endPoint x: 288, endPoint y: 8, distance: 49.8
click at [288, 8] on div "Home Library Iedereen is van de Wereld Create Import FAQ Video Guides Credits 7…" at bounding box center [388, 18] width 777 height 37
click at [40, 350] on button "Edit" at bounding box center [31, 350] width 34 height 14
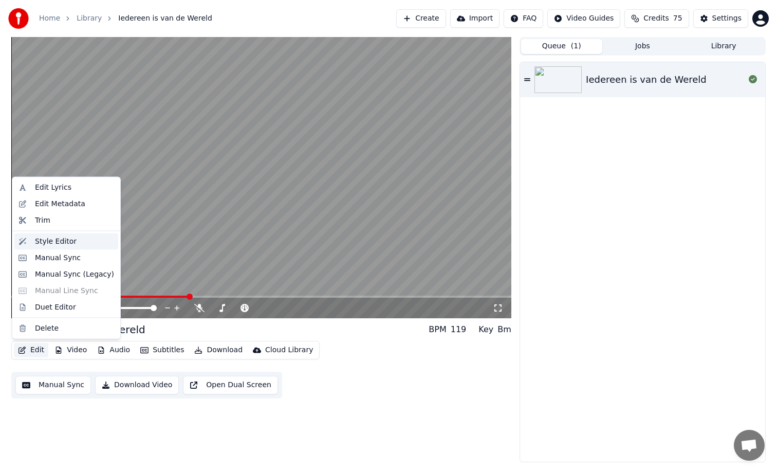
click at [53, 239] on div "Style Editor" at bounding box center [56, 241] width 42 height 10
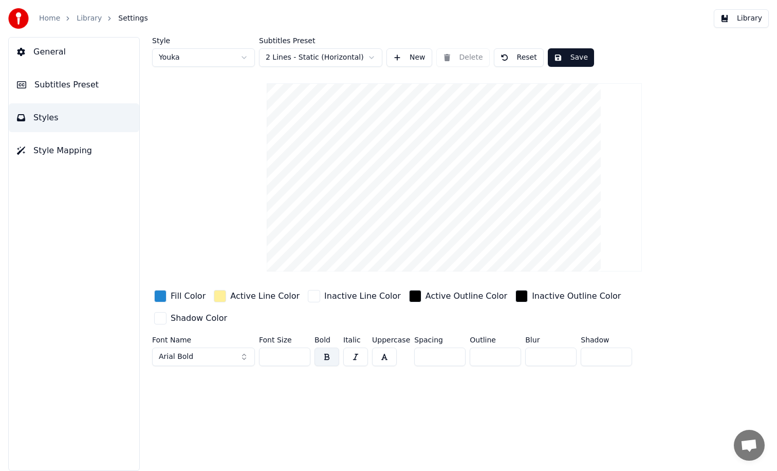
click at [216, 58] on html "Home Library Settings Library General Subtitles Preset Styles Style Mapping Sty…" at bounding box center [388, 235] width 777 height 471
click at [292, 61] on html "Home Library Settings Library General Subtitles Preset Styles Style Mapping Sty…" at bounding box center [388, 235] width 777 height 471
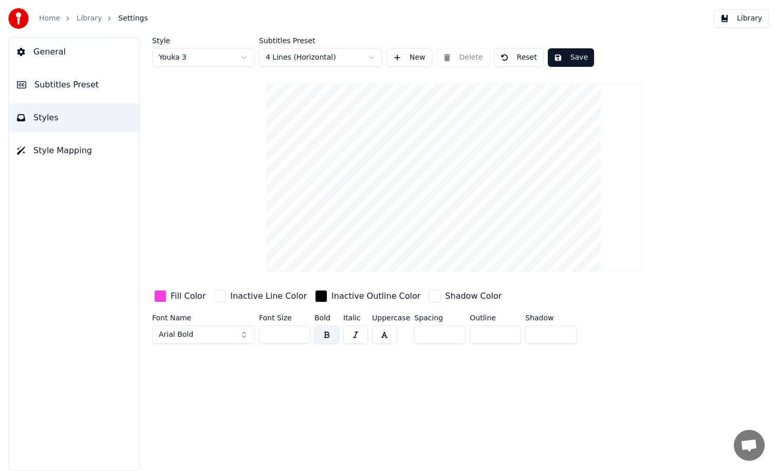
click at [401, 59] on button "New" at bounding box center [409, 57] width 46 height 19
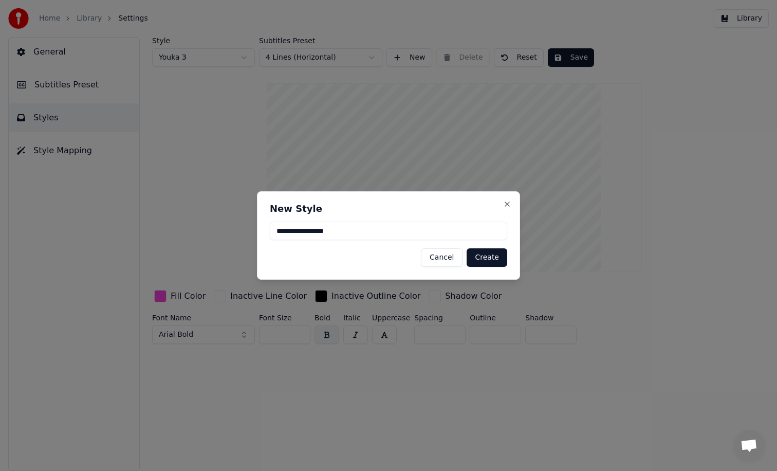
type input "**********"
click at [492, 258] on button "Create" at bounding box center [487, 257] width 41 height 19
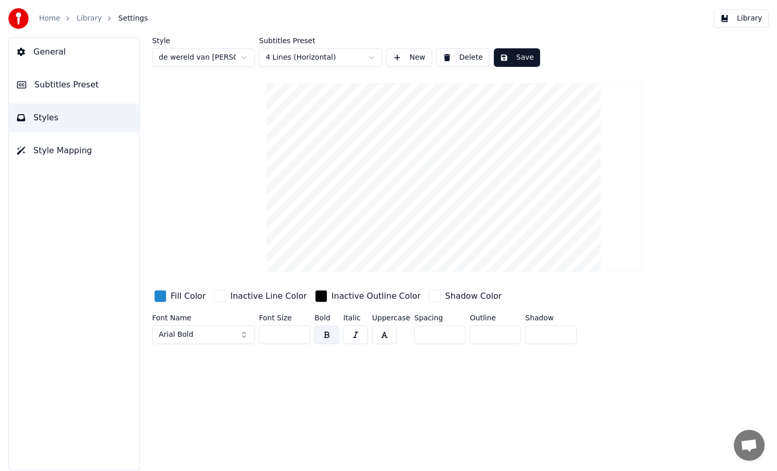
click at [80, 152] on span "Style Mapping" at bounding box center [62, 150] width 59 height 12
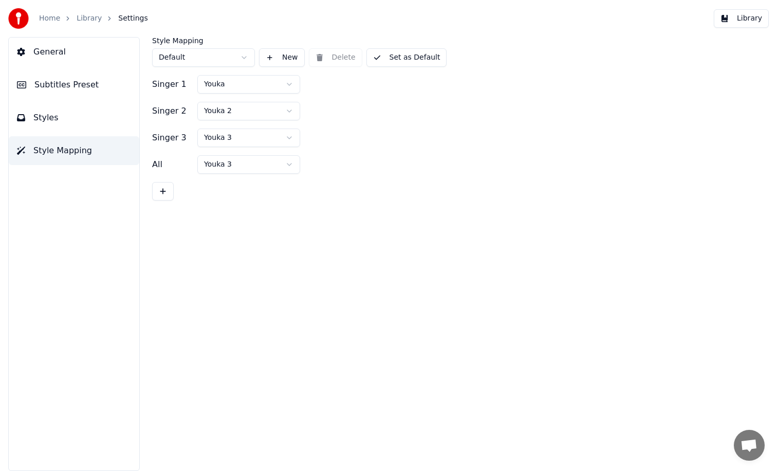
click at [80, 152] on span "Style Mapping" at bounding box center [62, 150] width 59 height 12
click at [65, 119] on button "Styles" at bounding box center [74, 117] width 131 height 29
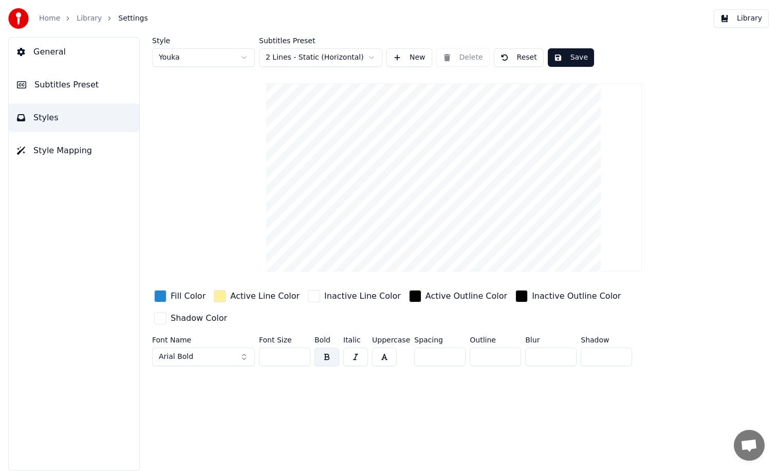
click at [63, 85] on span "Subtitles Preset" at bounding box center [66, 85] width 64 height 12
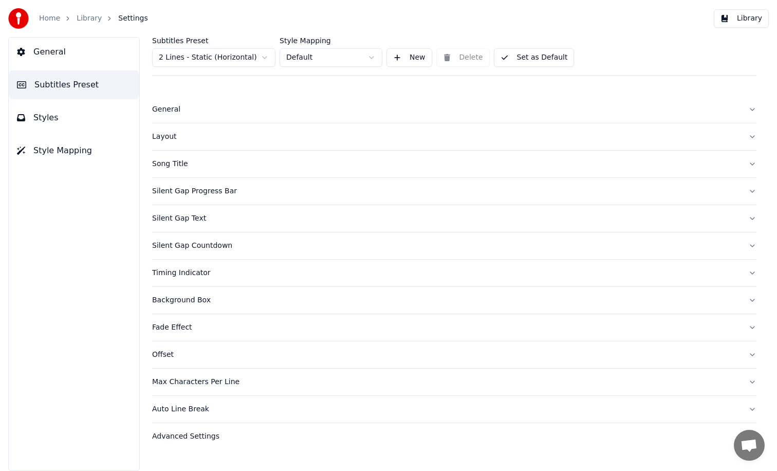
click at [60, 54] on span "General" at bounding box center [49, 52] width 32 height 12
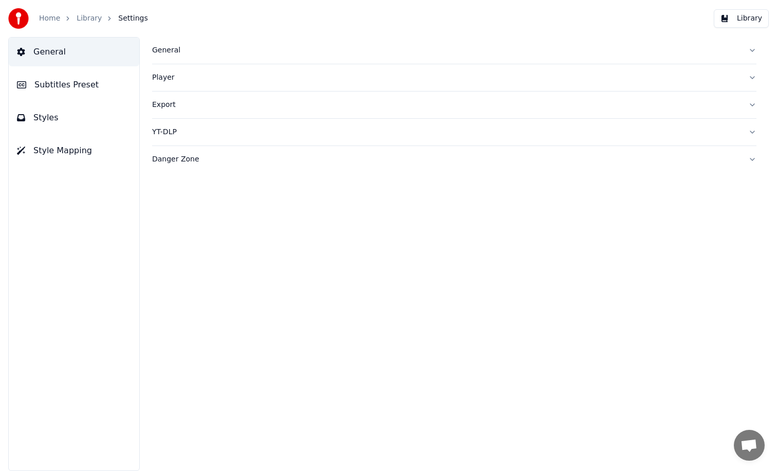
click at [60, 83] on span "Subtitles Preset" at bounding box center [66, 85] width 64 height 12
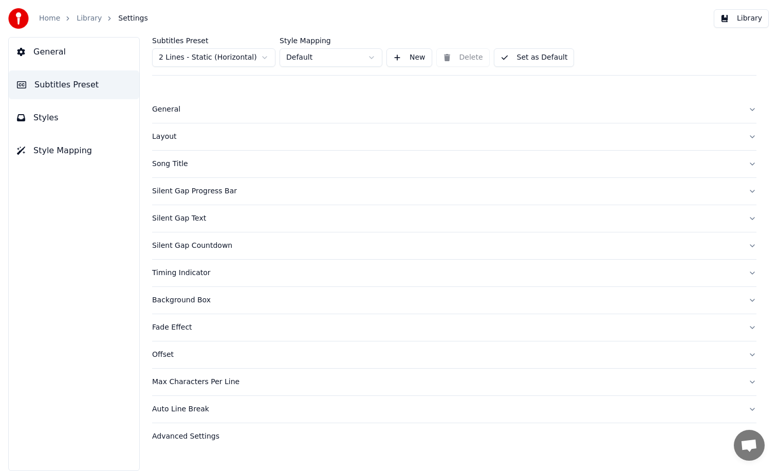
click at [51, 115] on span "Styles" at bounding box center [45, 118] width 25 height 12
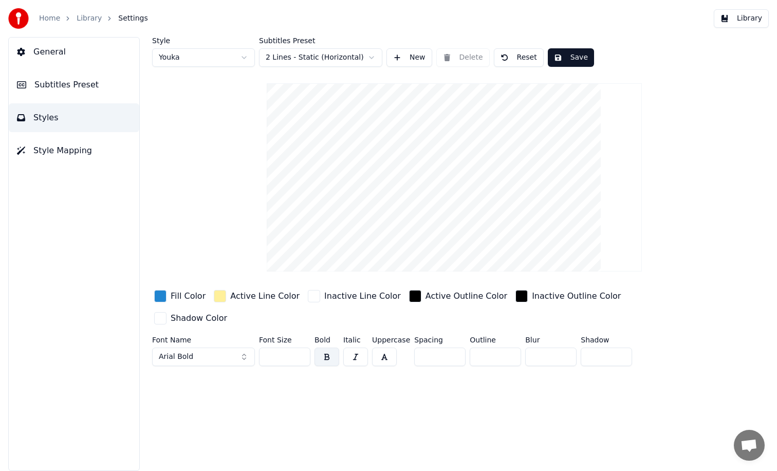
click at [64, 156] on span "Style Mapping" at bounding box center [62, 150] width 59 height 12
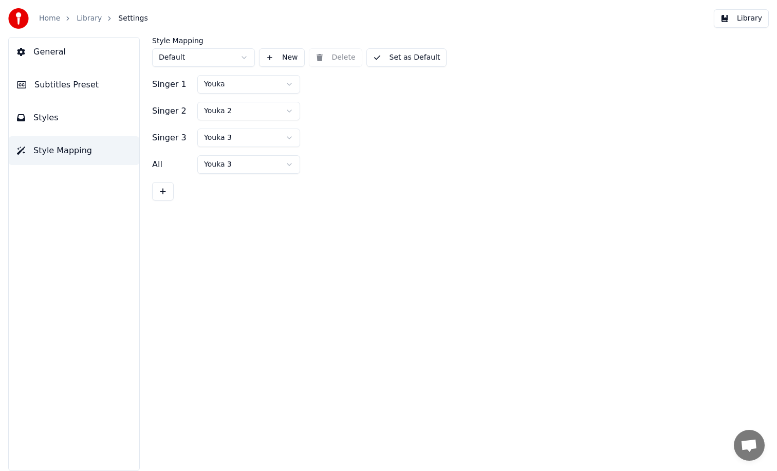
click at [741, 19] on button "Library" at bounding box center [741, 18] width 55 height 19
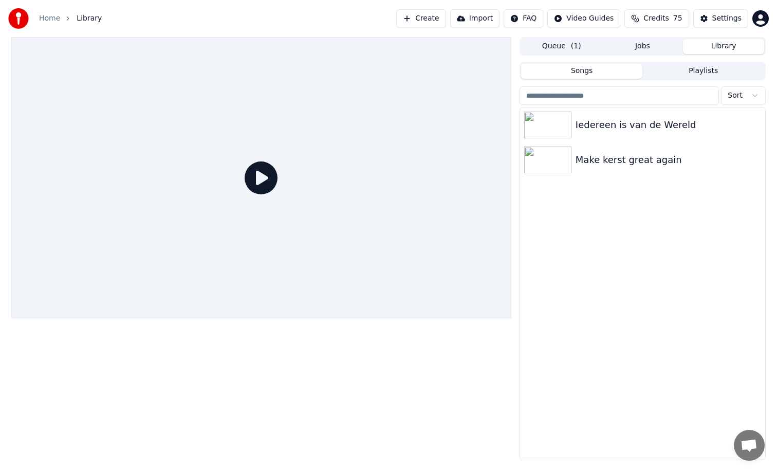
click at [613, 78] on button "Songs" at bounding box center [582, 71] width 122 height 15
click at [567, 51] on button "Queue ( 1 )" at bounding box center [561, 46] width 81 height 15
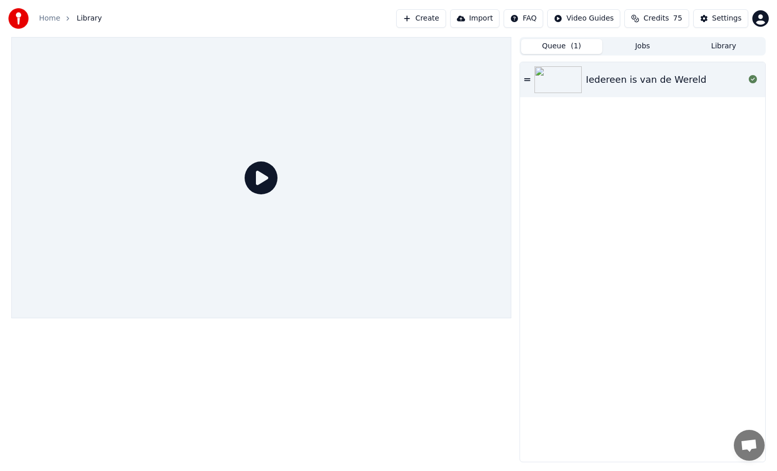
click at [526, 79] on icon at bounding box center [527, 79] width 6 height 3
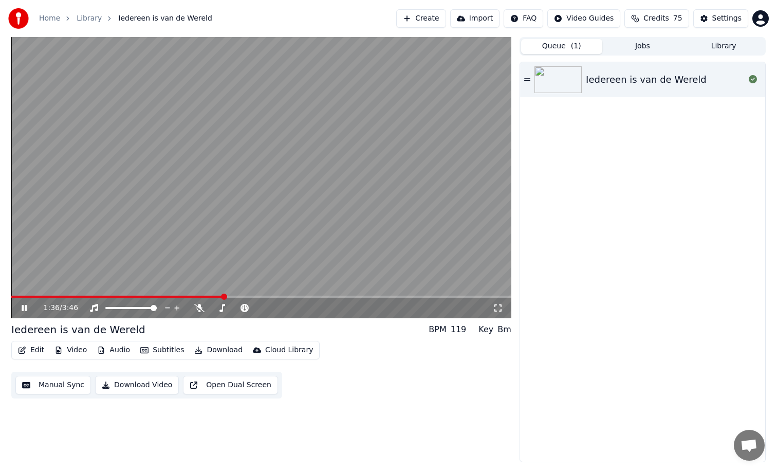
click at [223, 295] on span at bounding box center [261, 296] width 500 height 2
click at [256, 296] on span at bounding box center [261, 296] width 500 height 2
click at [191, 294] on video at bounding box center [261, 177] width 500 height 281
click at [173, 296] on span at bounding box center [134, 296] width 247 height 2
click at [715, 17] on div "Settings" at bounding box center [726, 18] width 29 height 10
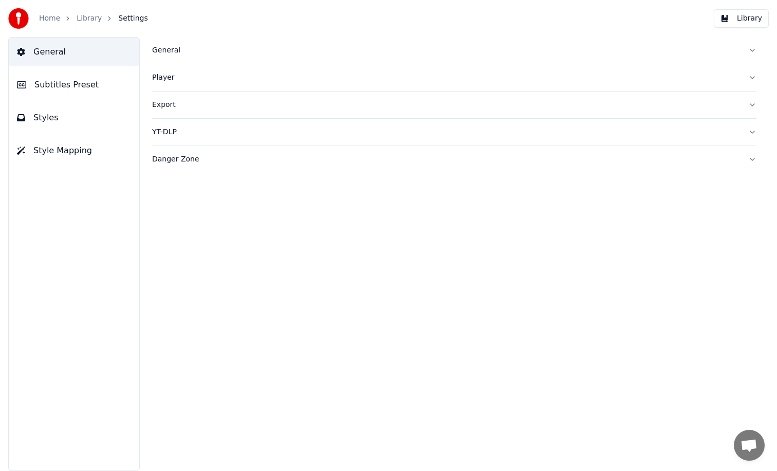
click at [59, 117] on button "Styles" at bounding box center [74, 117] width 131 height 29
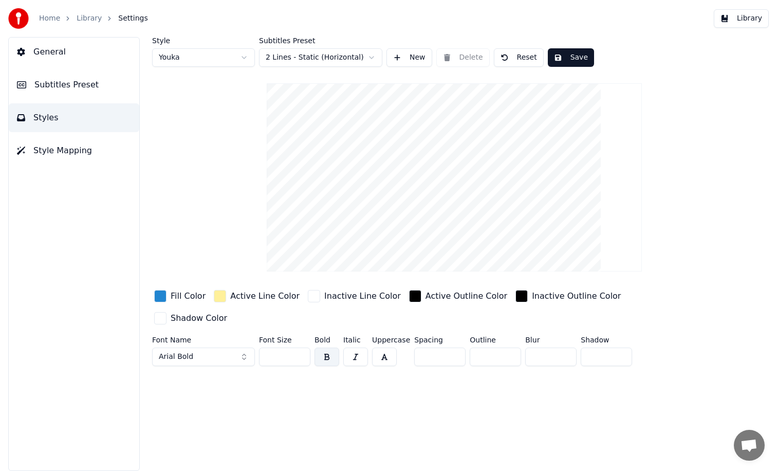
click at [293, 57] on html "Home Library Settings Library General Subtitles Preset Styles Style Mapping Sty…" at bounding box center [388, 235] width 777 height 471
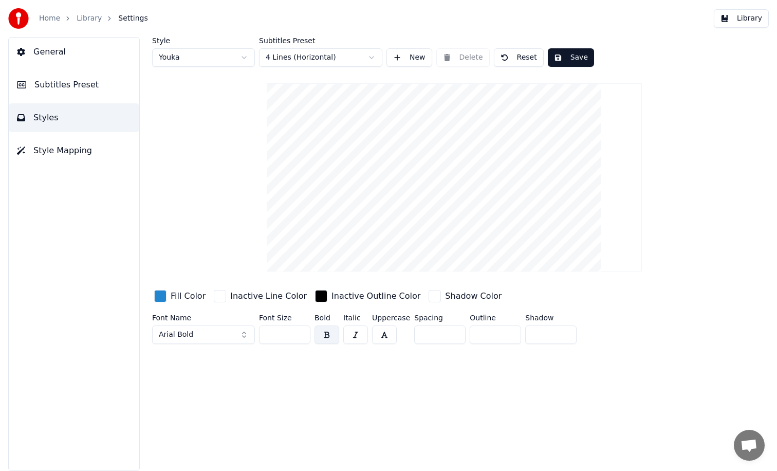
click at [568, 62] on button "Save" at bounding box center [571, 57] width 46 height 19
click at [746, 22] on button "Library" at bounding box center [741, 18] width 55 height 19
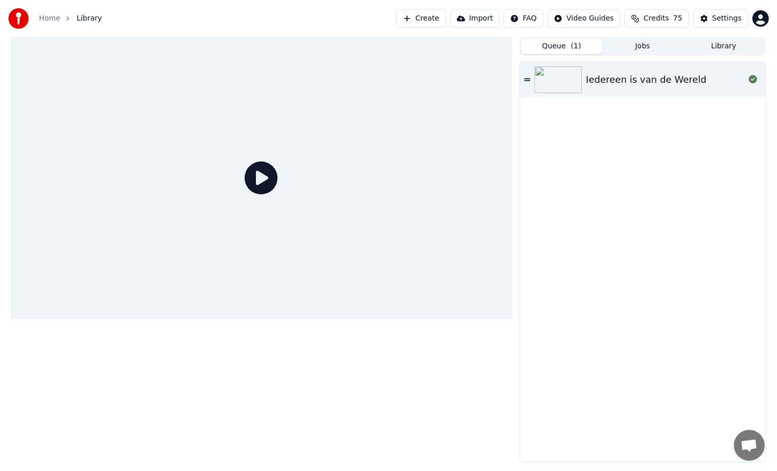
click at [565, 50] on button "Queue ( 1 )" at bounding box center [561, 46] width 81 height 15
click at [567, 83] on img at bounding box center [557, 79] width 47 height 27
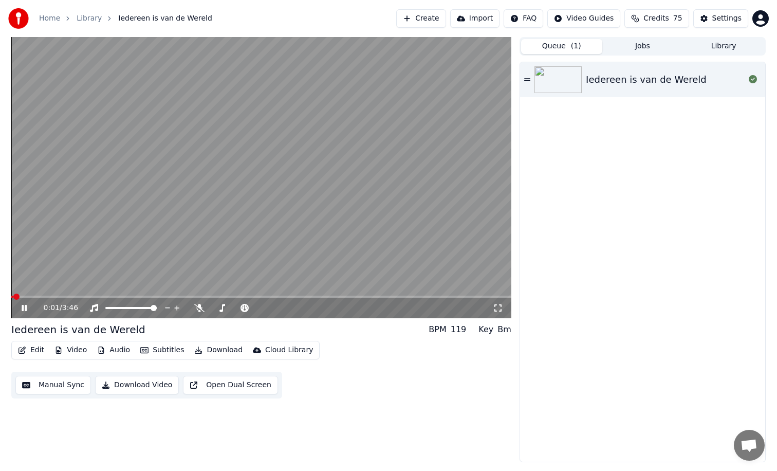
click at [226, 296] on span at bounding box center [261, 296] width 500 height 2
click at [187, 295] on span at bounding box center [99, 296] width 177 height 2
click at [158, 297] on span at bounding box center [100, 296] width 178 height 2
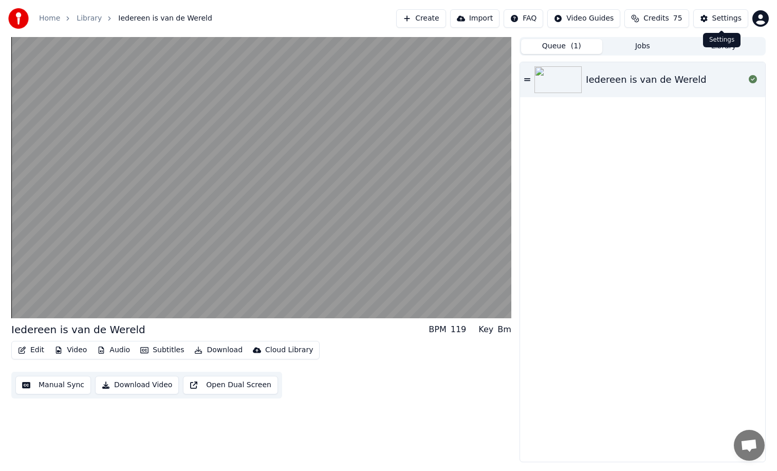
click at [706, 17] on button "Settings" at bounding box center [720, 18] width 55 height 19
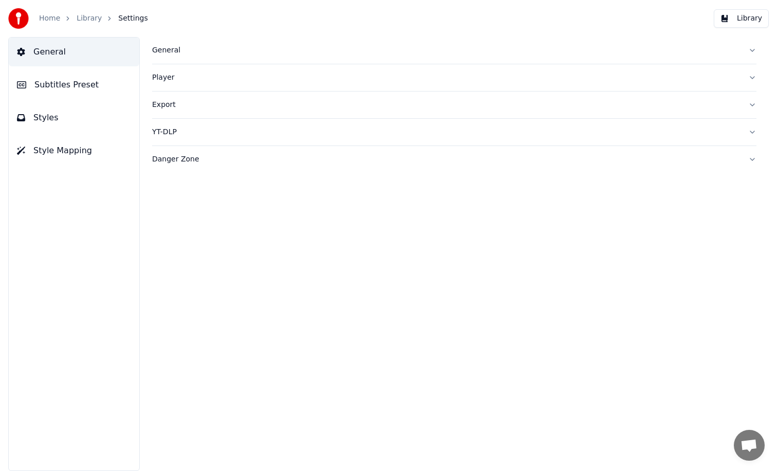
click at [82, 20] on link "Library" at bounding box center [89, 18] width 25 height 10
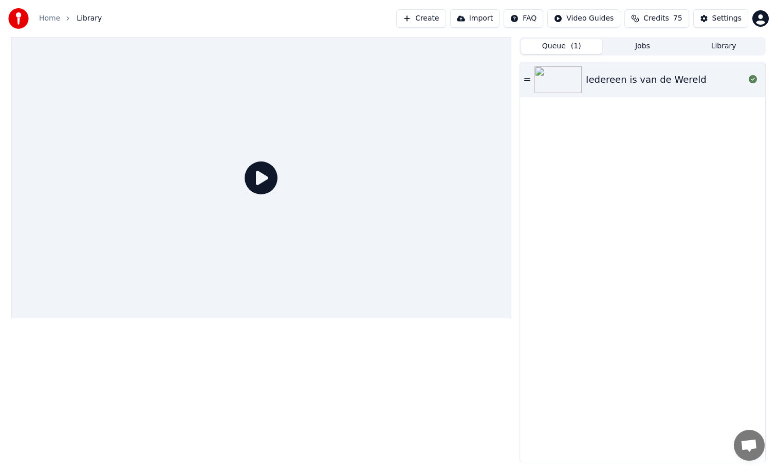
click at [572, 80] on img at bounding box center [557, 79] width 47 height 27
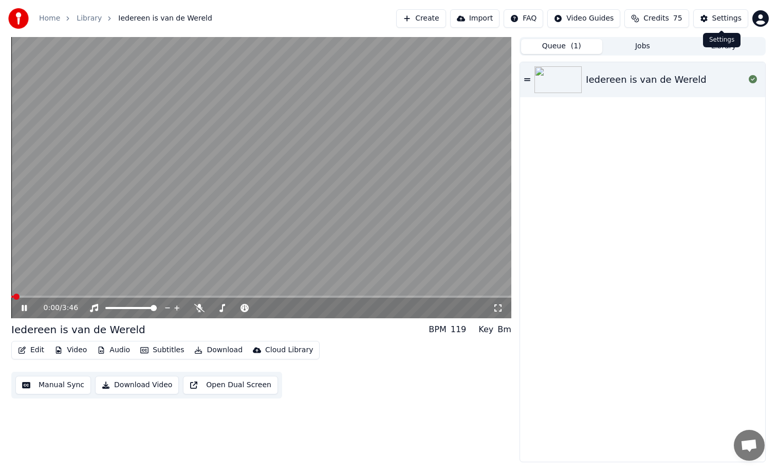
click at [713, 22] on button "Settings" at bounding box center [720, 18] width 55 height 19
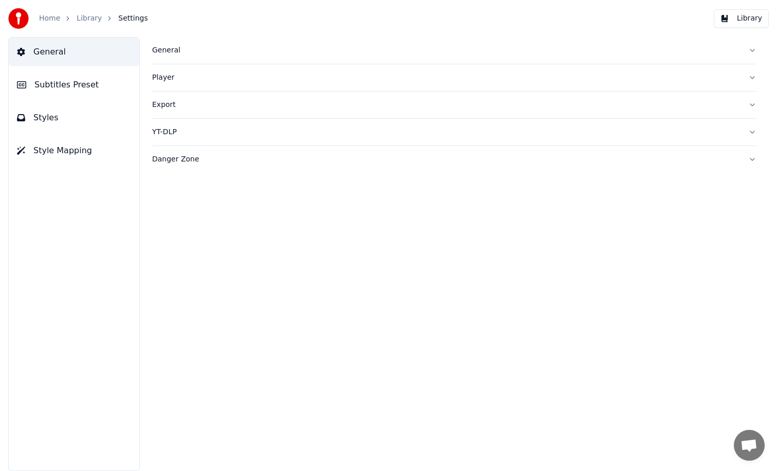
click at [71, 87] on span "Subtitles Preset" at bounding box center [66, 85] width 64 height 12
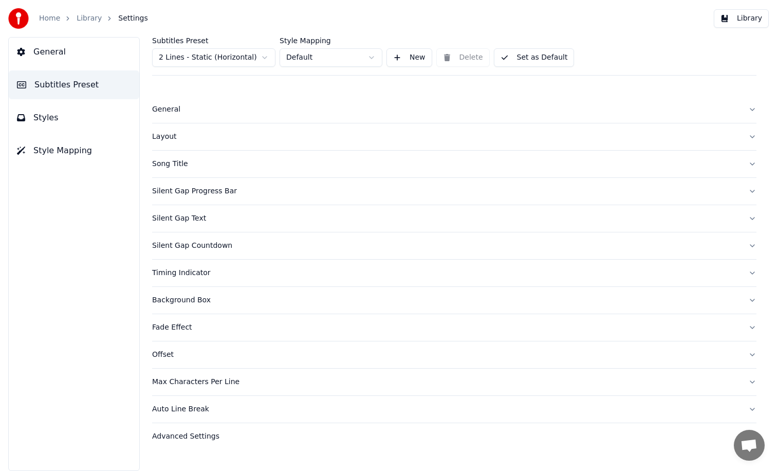
click at [180, 60] on html "Home Library Settings Library General Subtitles Preset Styles Style Mapping Sub…" at bounding box center [388, 235] width 777 height 471
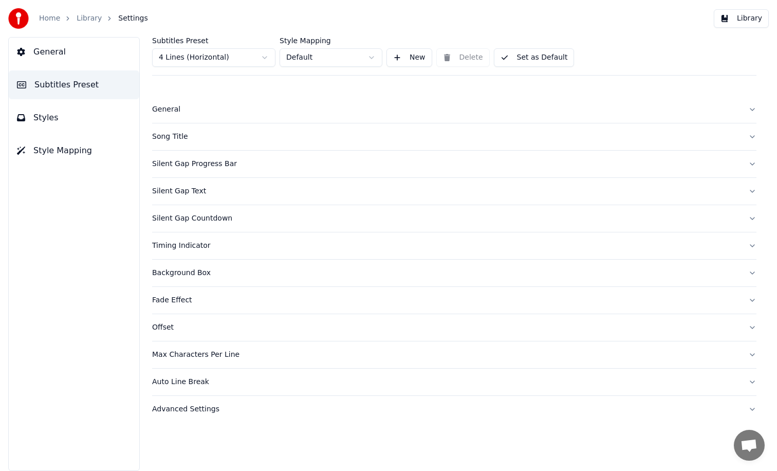
click at [725, 17] on button "Library" at bounding box center [741, 18] width 55 height 19
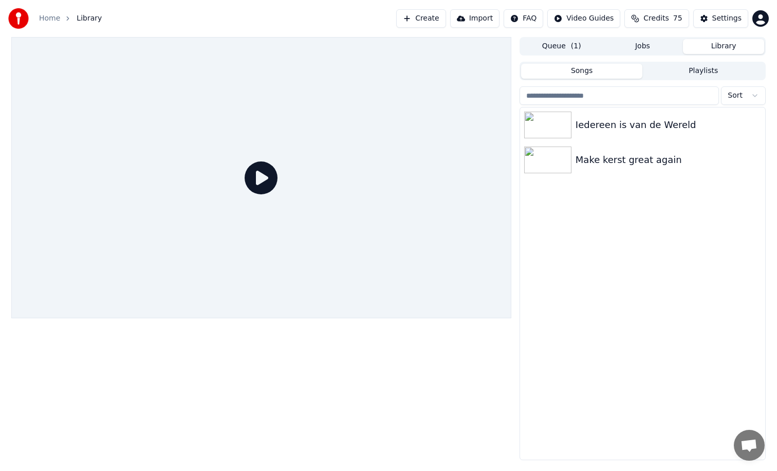
click at [559, 47] on button "Queue ( 1 )" at bounding box center [561, 46] width 81 height 15
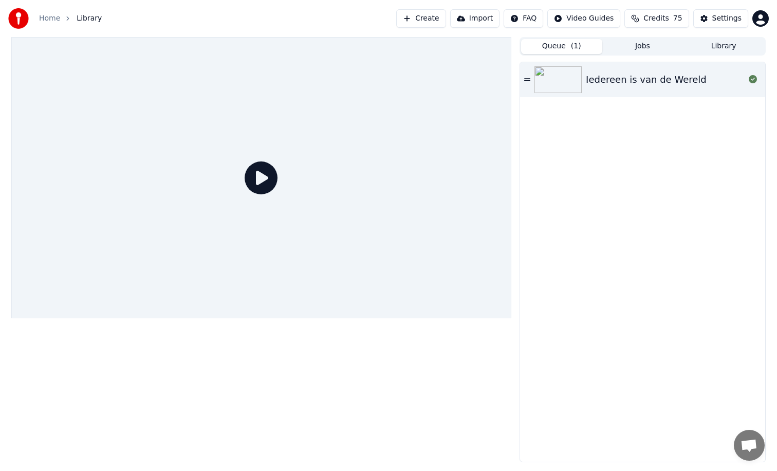
click at [599, 79] on div "Iedereen is van de Wereld" at bounding box center [646, 79] width 121 height 14
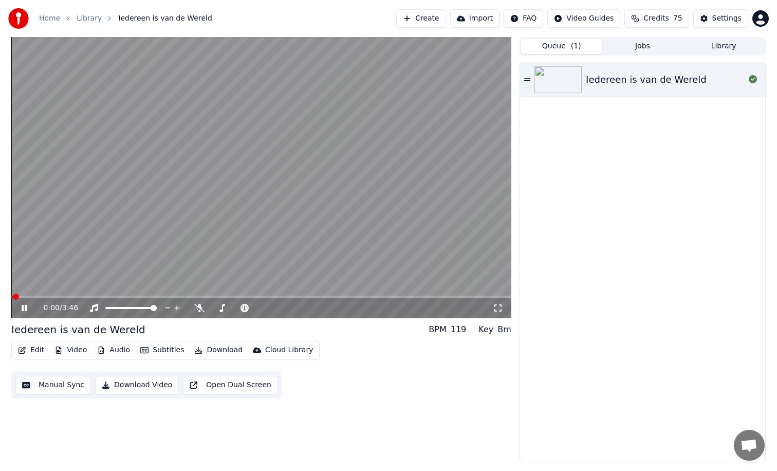
click at [196, 296] on span at bounding box center [261, 296] width 500 height 2
click at [168, 295] on span at bounding box center [89, 296] width 157 height 2
click at [157, 295] on video at bounding box center [261, 177] width 500 height 281
click at [716, 17] on div "Settings" at bounding box center [726, 18] width 29 height 10
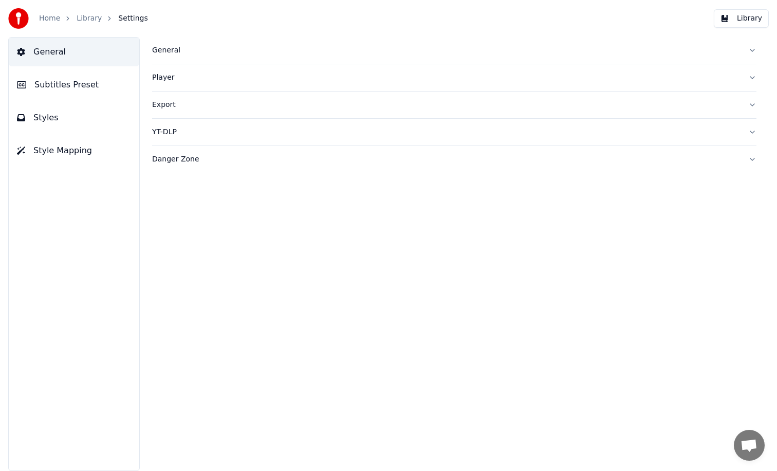
click at [72, 88] on span "Subtitles Preset" at bounding box center [66, 85] width 64 height 12
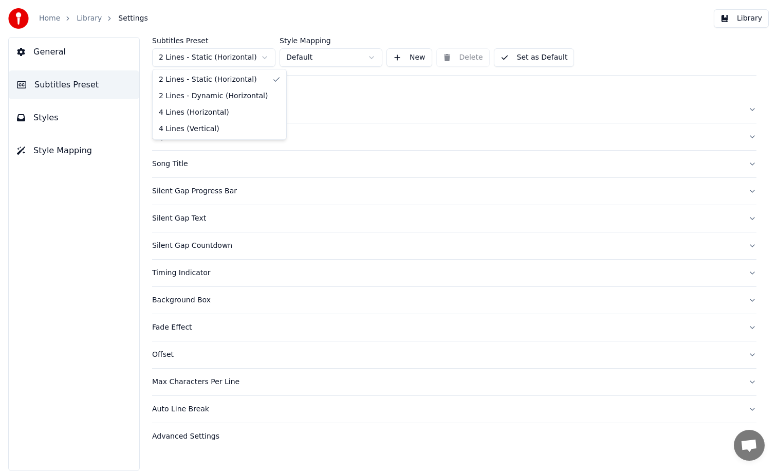
click at [236, 59] on html "Home Library Settings Library General Subtitles Preset Styles Style Mapping Sub…" at bounding box center [388, 235] width 777 height 471
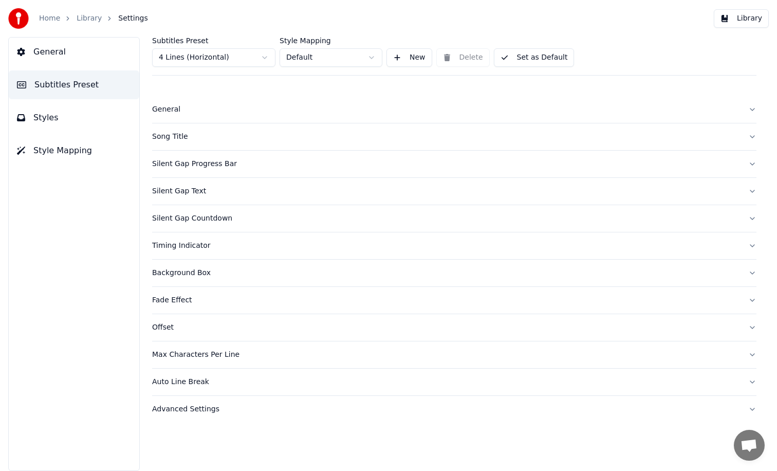
click at [302, 60] on html "Home Library Settings Library General Subtitles Preset Styles Style Mapping Sub…" at bounding box center [388, 235] width 777 height 471
click at [513, 55] on button "Set as Default" at bounding box center [534, 57] width 81 height 19
click at [739, 20] on button "Library" at bounding box center [741, 18] width 55 height 19
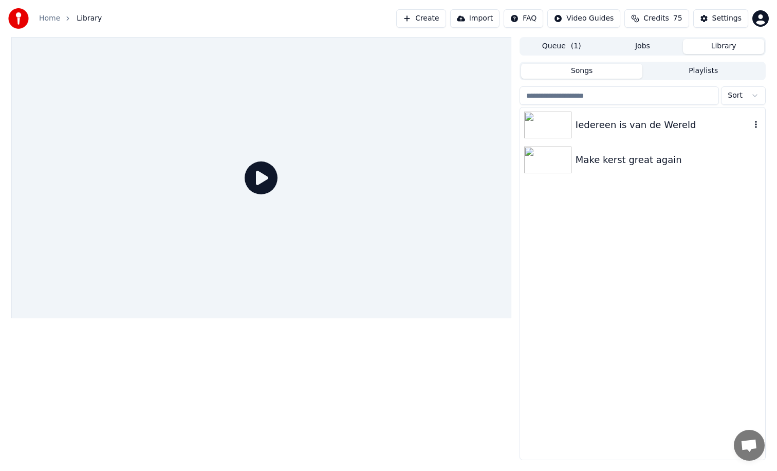
click at [578, 133] on div "Iedereen is van de Wereld" at bounding box center [642, 124] width 245 height 35
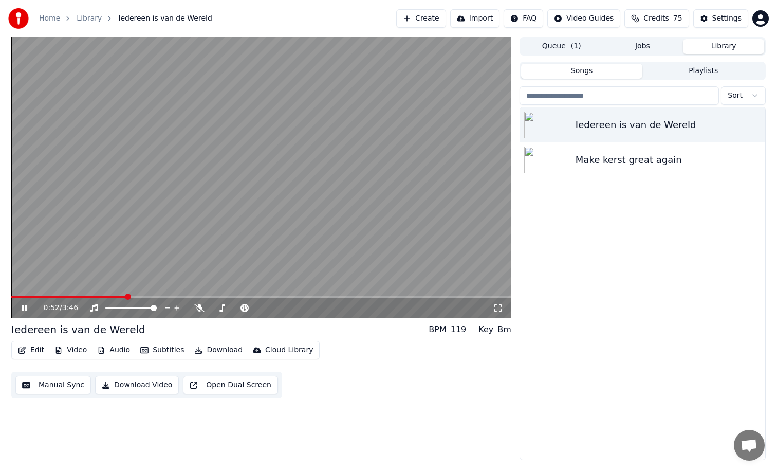
click at [125, 297] on span at bounding box center [261, 296] width 500 height 2
click at [65, 295] on span at bounding box center [39, 296] width 56 height 2
click at [48, 297] on span at bounding box center [51, 296] width 81 height 2
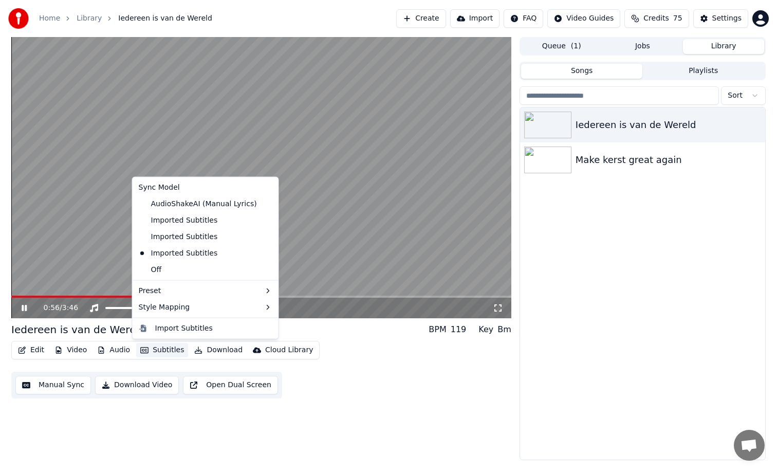
click at [169, 349] on button "Subtitles" at bounding box center [162, 350] width 52 height 14
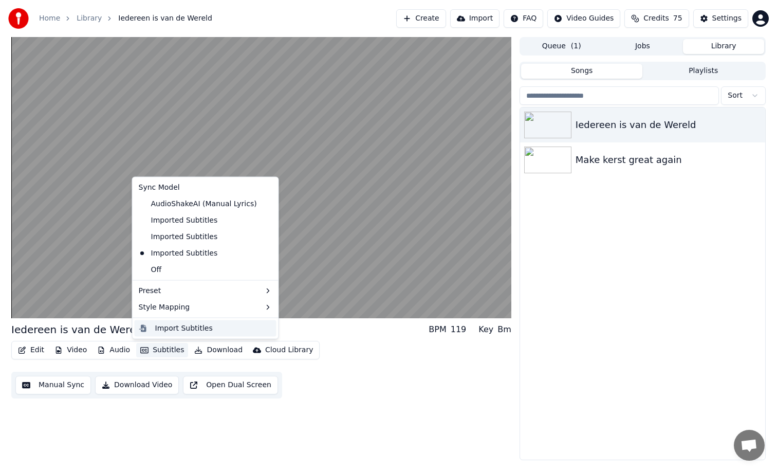
click at [176, 329] on div "Import Subtitles" at bounding box center [184, 328] width 58 height 10
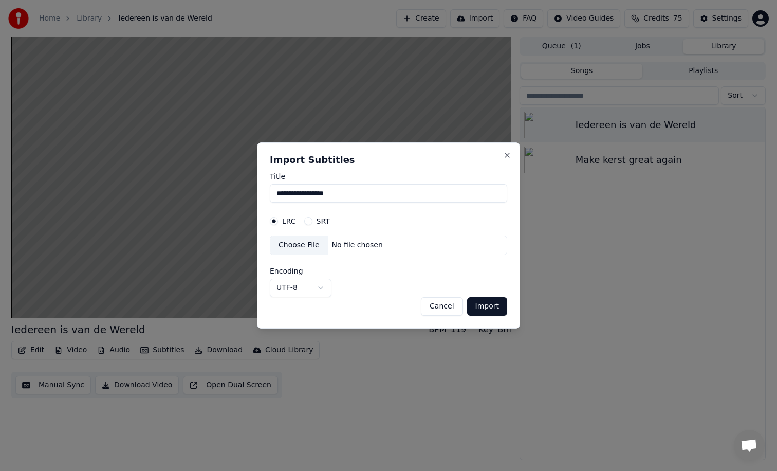
click at [316, 220] on div "SRT" at bounding box center [317, 221] width 26 height 8
click at [309, 220] on button "SRT" at bounding box center [308, 221] width 8 height 8
click at [342, 242] on div "No file chosen" at bounding box center [357, 245] width 59 height 10
select select "**********"
click at [487, 305] on button "Import" at bounding box center [487, 306] width 40 height 19
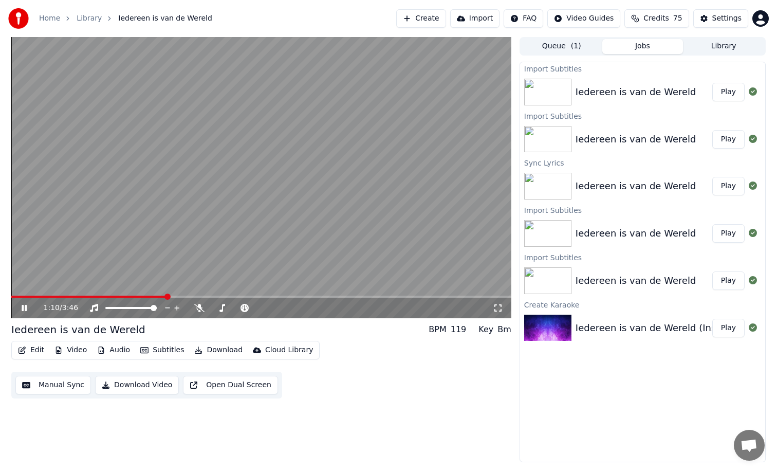
click at [25, 306] on icon at bounding box center [24, 308] width 5 height 6
click at [729, 89] on button "Play" at bounding box center [728, 92] width 32 height 19
click at [171, 294] on video at bounding box center [261, 177] width 500 height 281
click at [170, 297] on span at bounding box center [261, 296] width 500 height 2
click at [114, 294] on video at bounding box center [261, 177] width 500 height 281
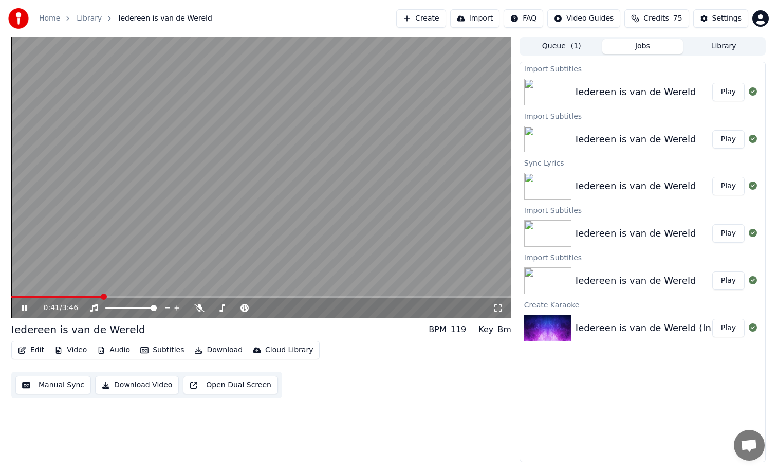
click at [101, 297] on span at bounding box center [56, 296] width 90 height 2
click at [38, 348] on button "Edit" at bounding box center [31, 350] width 34 height 14
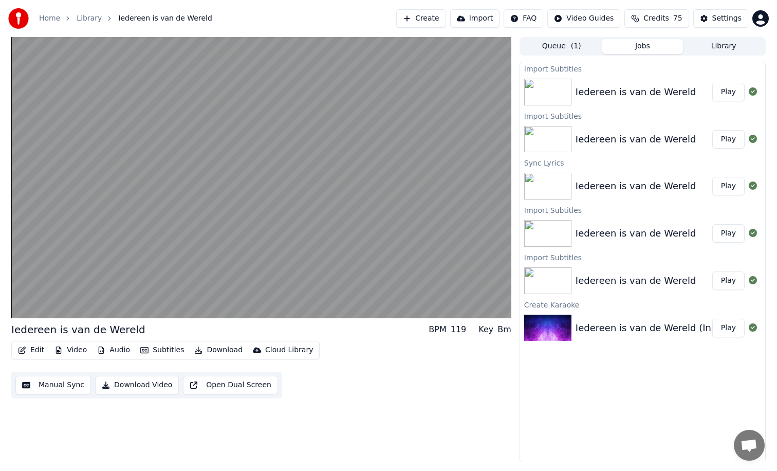
click at [56, 385] on button "Manual Sync" at bounding box center [53, 385] width 76 height 19
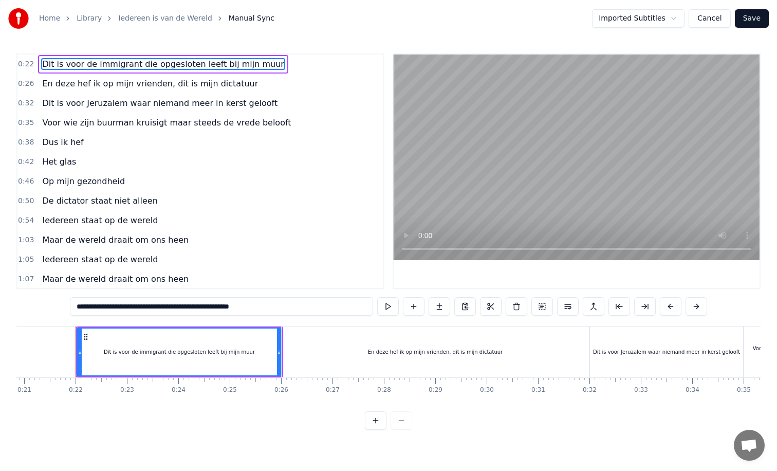
scroll to position [0, 1079]
click at [228, 345] on div "Dit is voor de immigrant die opgesloten leeft bij mijn muur" at bounding box center [172, 351] width 204 height 47
click at [27, 66] on span "0:22" at bounding box center [26, 64] width 16 height 10
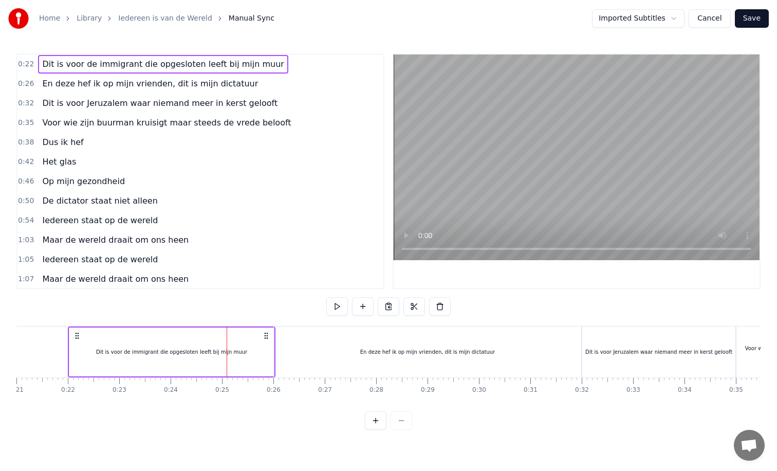
click at [715, 19] on button "Cancel" at bounding box center [710, 18] width 42 height 19
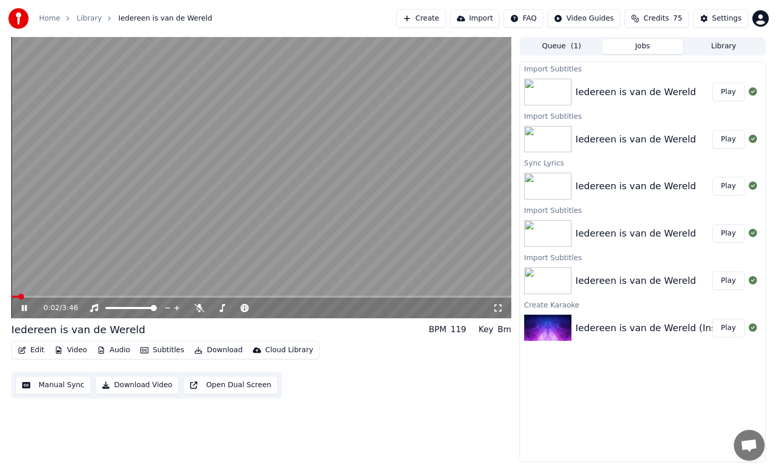
click at [23, 306] on icon at bounding box center [24, 308] width 5 height 6
click at [670, 93] on div "Iedereen is van de Wereld" at bounding box center [636, 92] width 121 height 14
click at [713, 17] on div "Settings" at bounding box center [726, 18] width 29 height 10
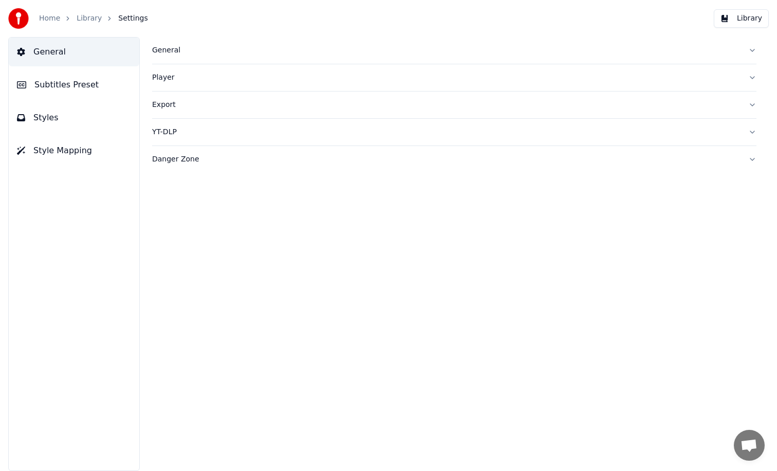
click at [86, 87] on span "Subtitles Preset" at bounding box center [66, 85] width 64 height 12
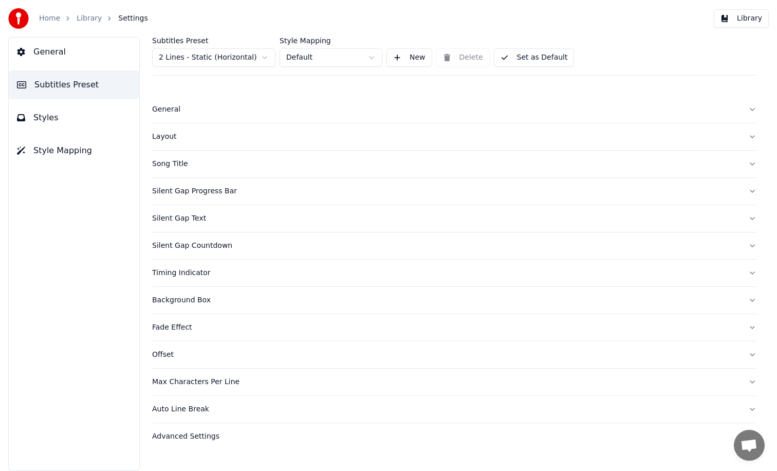
click at [236, 57] on html "Home Library Settings Library General Subtitles Preset Styles Style Mapping Sub…" at bounding box center [388, 235] width 777 height 471
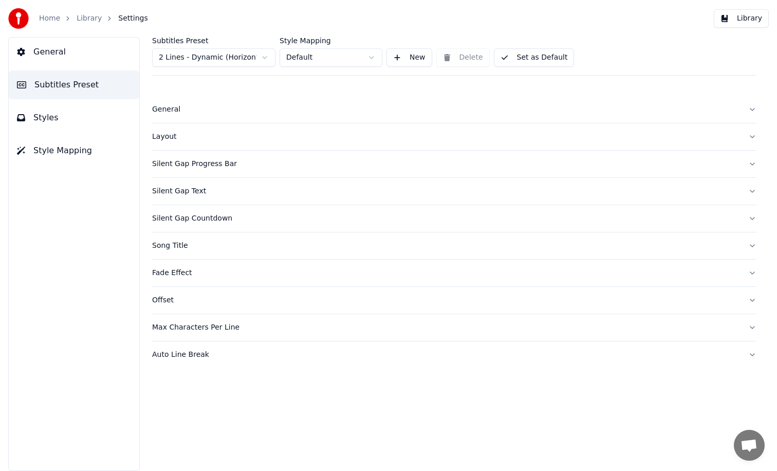
click at [521, 58] on button "Set as Default" at bounding box center [534, 57] width 81 height 19
click at [170, 111] on div "General" at bounding box center [446, 109] width 588 height 10
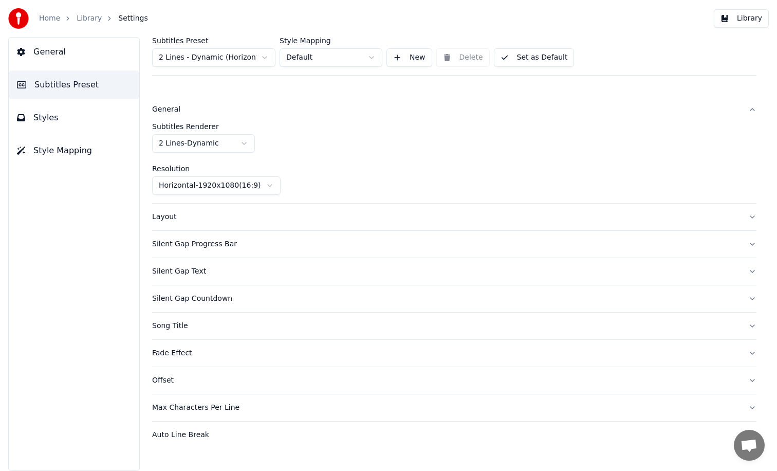
click at [188, 145] on html "Home Library Settings Library General Subtitles Preset Styles Style Mapping Sub…" at bounding box center [388, 235] width 777 height 471
click at [189, 215] on div "Layout" at bounding box center [446, 217] width 588 height 10
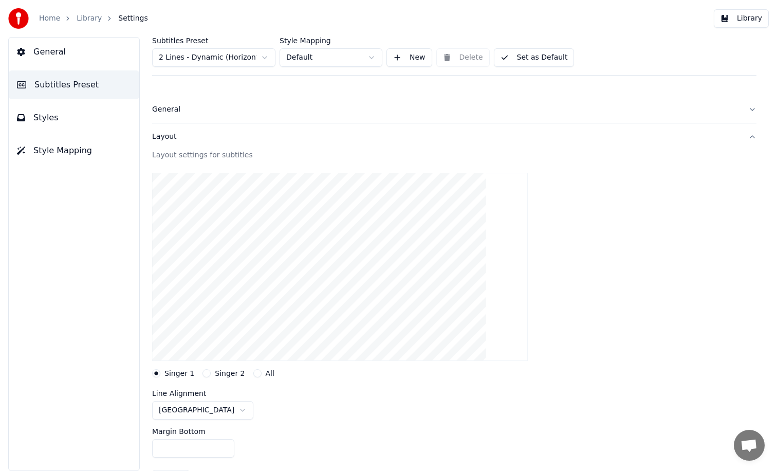
click at [168, 109] on div "General" at bounding box center [446, 109] width 588 height 10
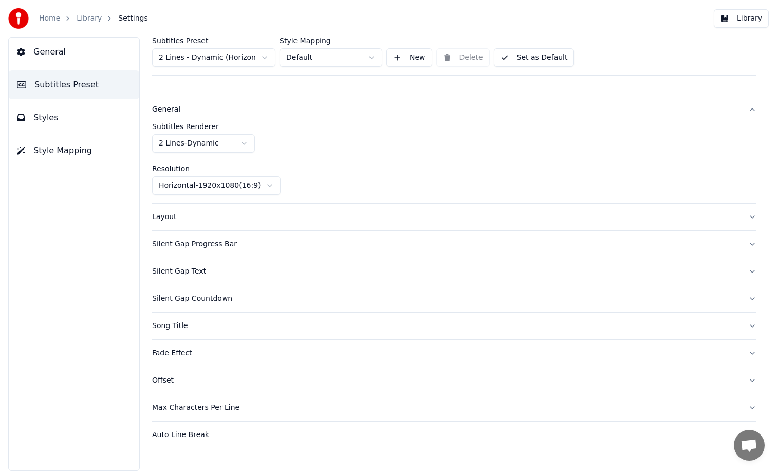
click at [186, 143] on html "Home Library Settings Library General Subtitles Preset Styles Style Mapping Sub…" at bounding box center [388, 235] width 777 height 471
click at [192, 217] on div "Silent Gap Progress Bar" at bounding box center [446, 217] width 588 height 10
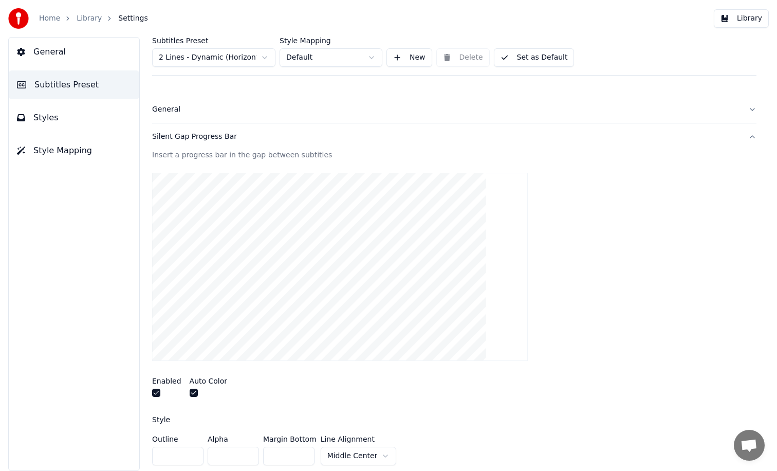
click at [178, 140] on div "Silent Gap Progress Bar" at bounding box center [446, 137] width 588 height 10
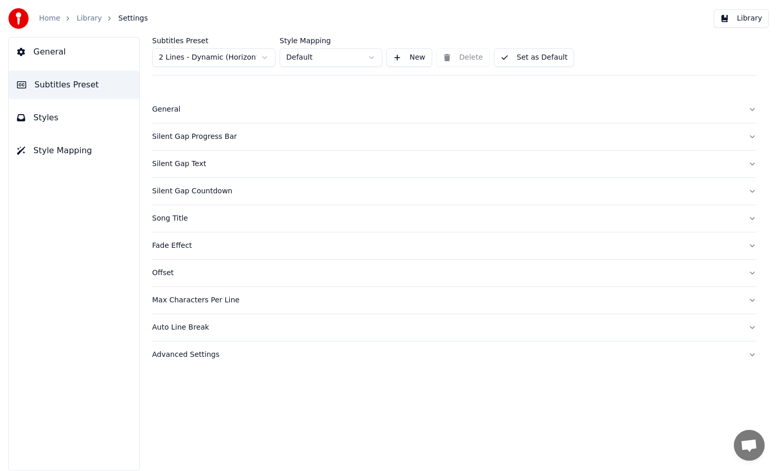
click at [179, 221] on div "Song Title" at bounding box center [446, 218] width 588 height 10
click at [177, 218] on div "Song Title" at bounding box center [446, 218] width 588 height 10
click at [177, 300] on div "Max Characters Per Line" at bounding box center [446, 300] width 588 height 10
click at [183, 325] on div "Auto Line Break" at bounding box center [446, 327] width 588 height 10
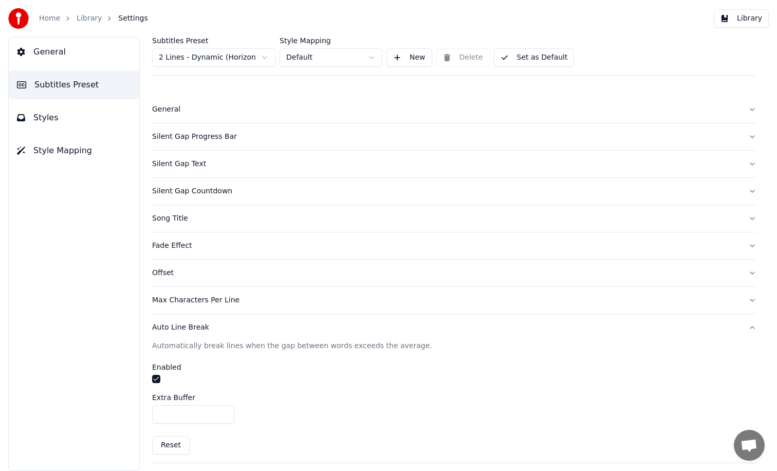
click at [183, 325] on div "Auto Line Break" at bounding box center [446, 327] width 588 height 10
click at [185, 356] on div "Advanced Settings" at bounding box center [446, 354] width 588 height 10
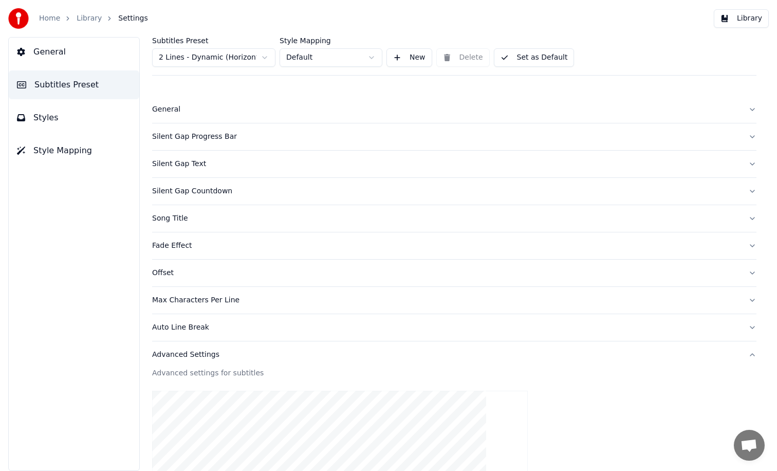
click at [730, 18] on button "Library" at bounding box center [741, 18] width 55 height 19
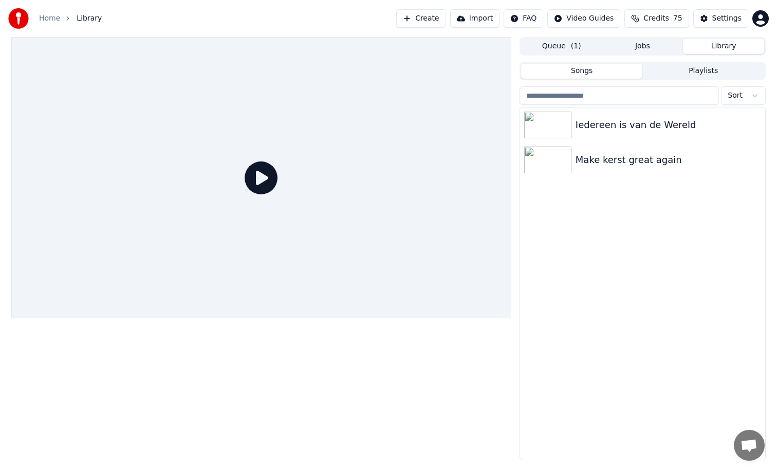
click at [262, 176] on icon at bounding box center [261, 177] width 33 height 33
click at [262, 262] on div at bounding box center [261, 177] width 500 height 281
click at [263, 179] on icon at bounding box center [261, 177] width 33 height 33
click at [263, 176] on icon at bounding box center [261, 177] width 33 height 33
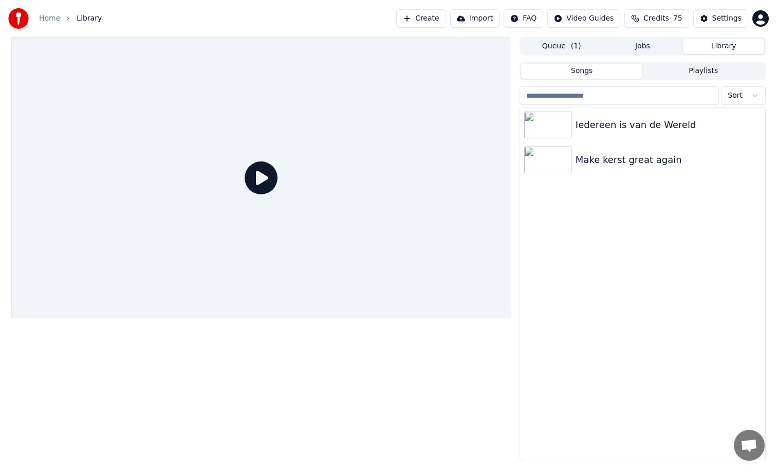
click at [263, 176] on icon at bounding box center [261, 177] width 33 height 33
click at [558, 48] on button "Queue ( 1 )" at bounding box center [561, 46] width 81 height 15
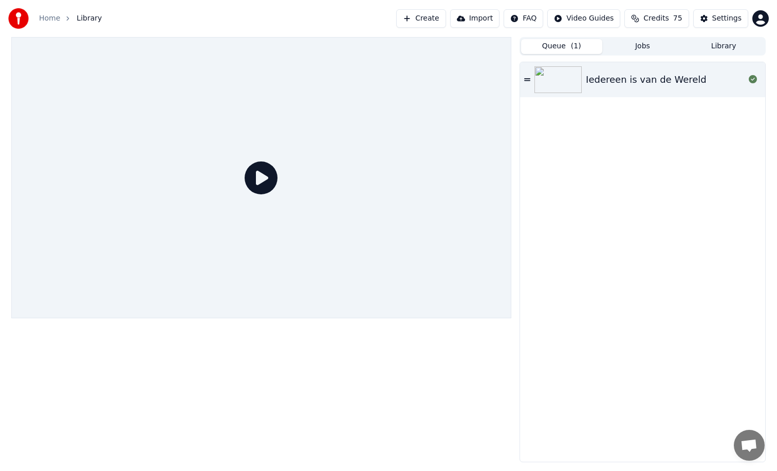
click at [567, 75] on img at bounding box center [557, 79] width 47 height 27
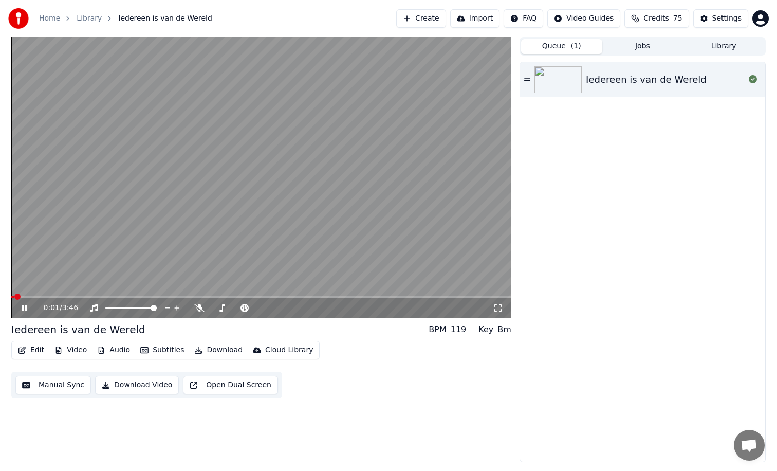
click at [157, 296] on span at bounding box center [261, 296] width 500 height 2
